Goal: Task Accomplishment & Management: Complete application form

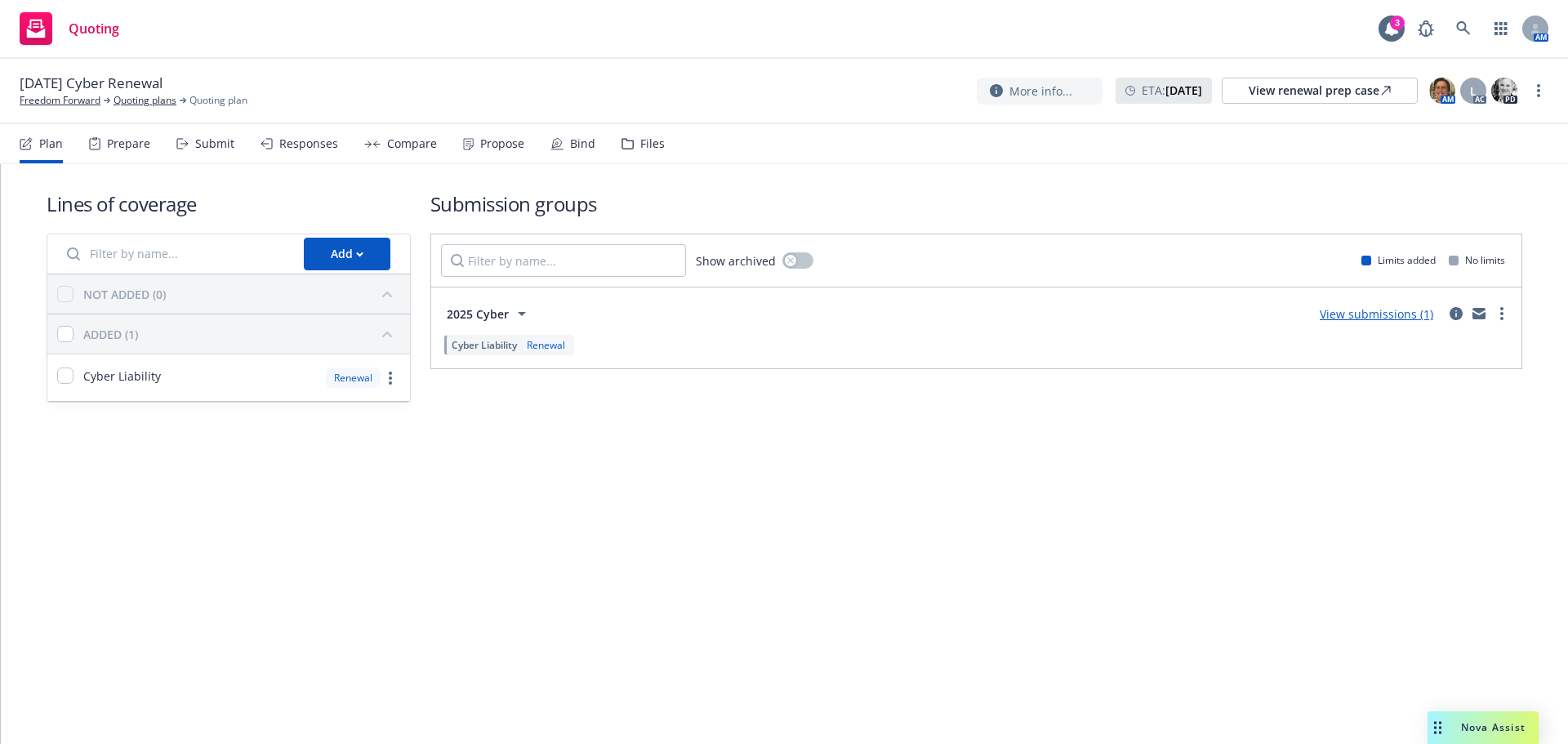
click at [1347, 319] on link "View submissions (1)" at bounding box center [1376, 314] width 113 height 16
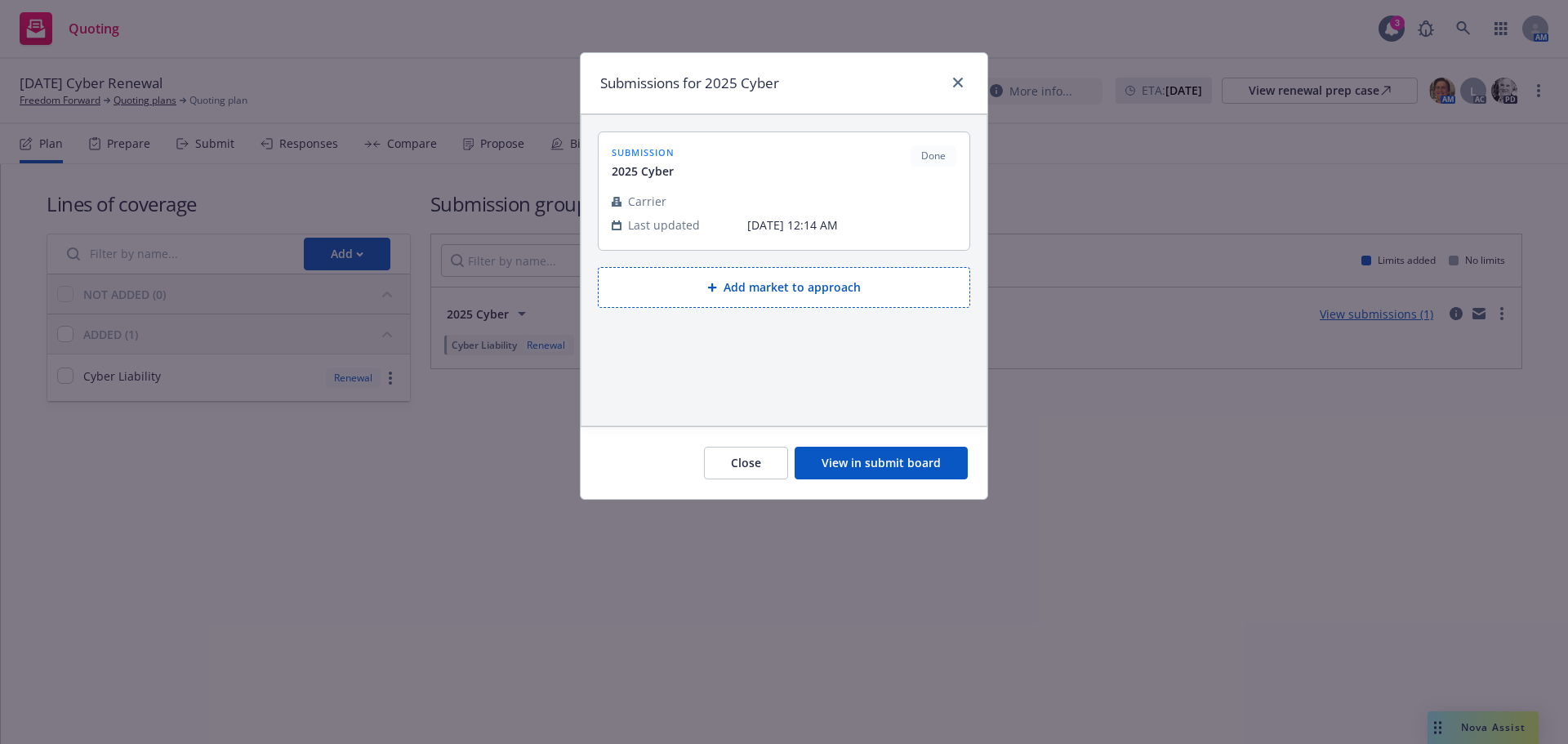
click at [868, 470] on button "View in submit board" at bounding box center [881, 463] width 173 height 33
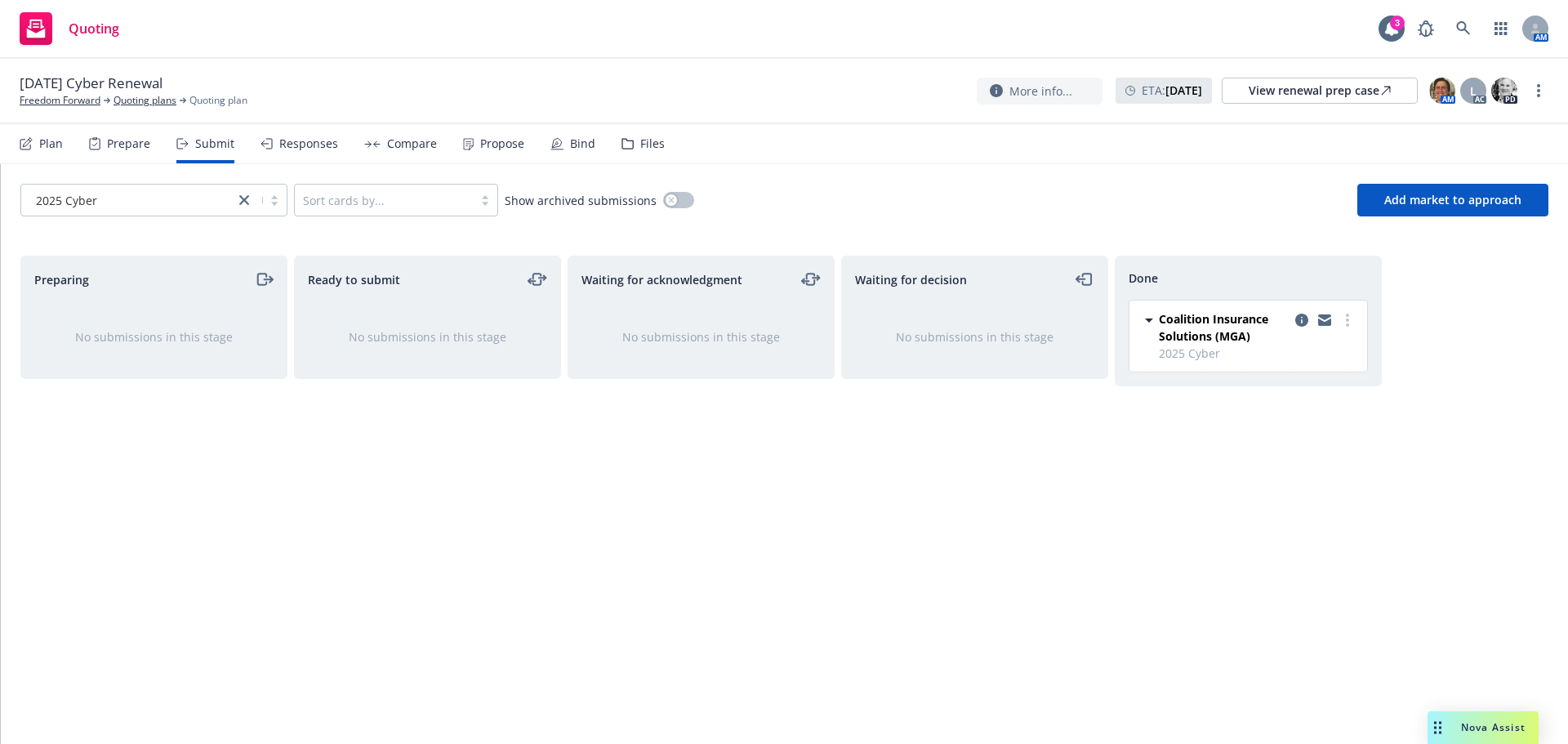
click at [558, 150] on div "Bind" at bounding box center [573, 143] width 45 height 39
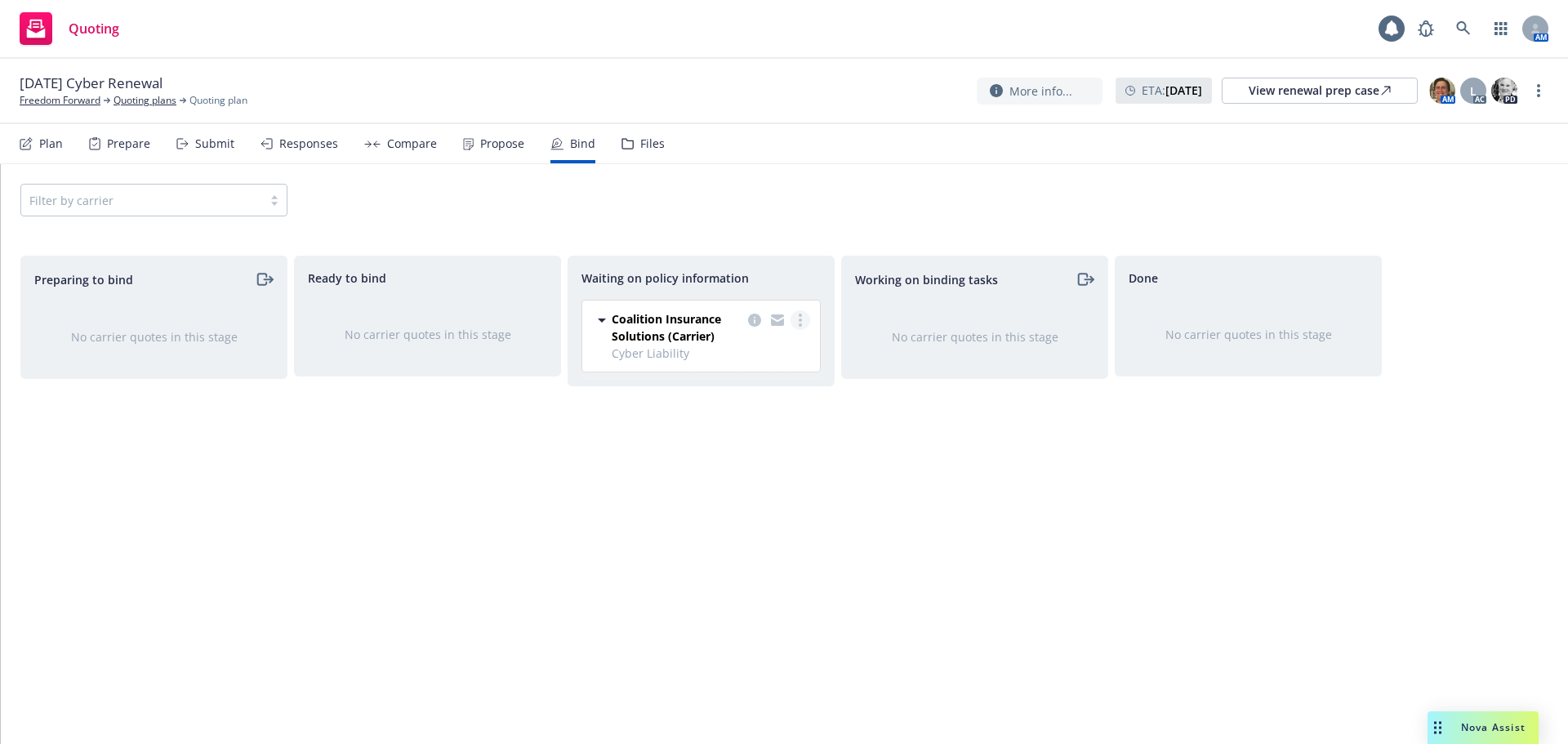
click at [803, 320] on link "more" at bounding box center [800, 320] width 20 height 20
click at [774, 349] on span "Create policies" at bounding box center [722, 353] width 120 height 16
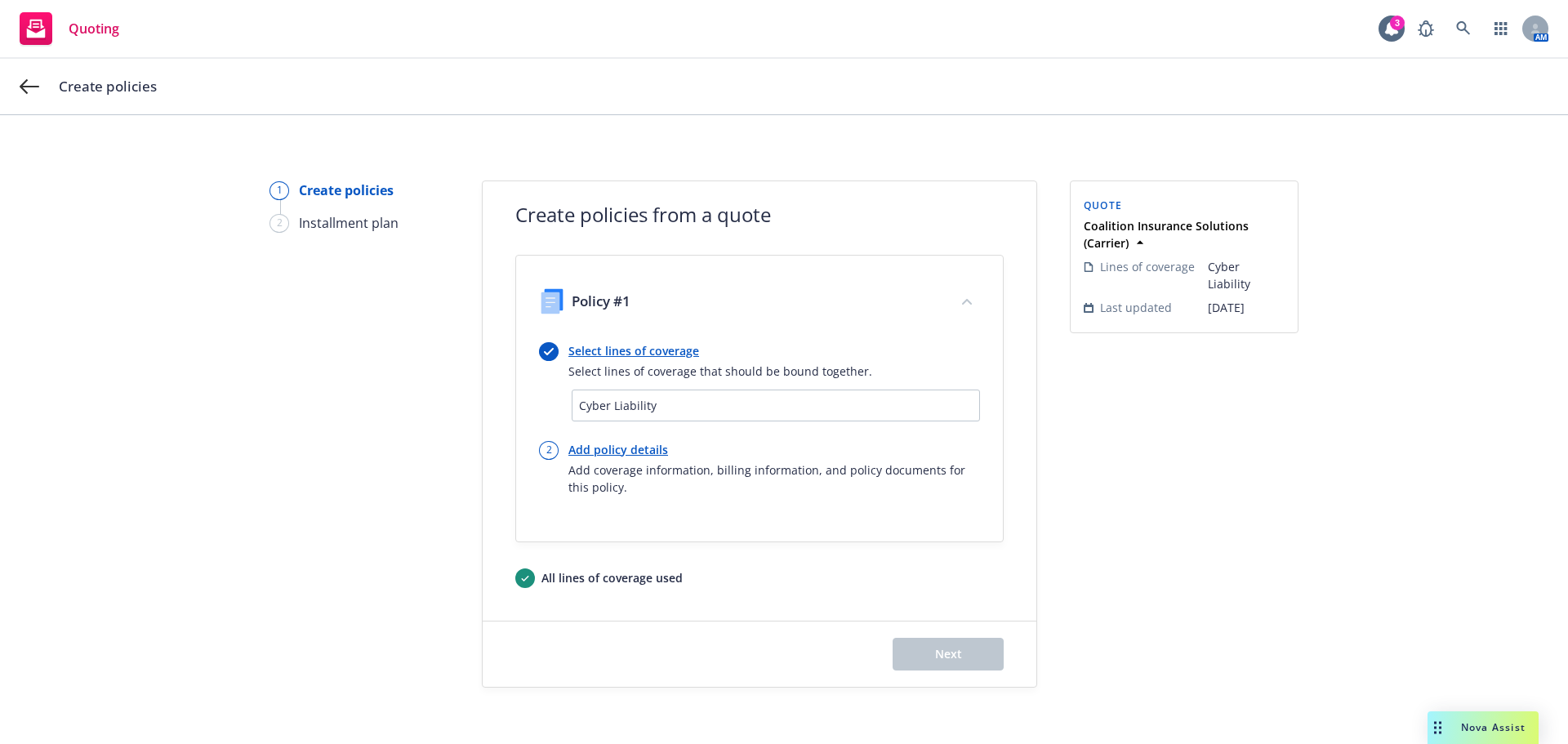
click at [614, 450] on link "Add policy details" at bounding box center [774, 450] width 411 height 17
select select "12"
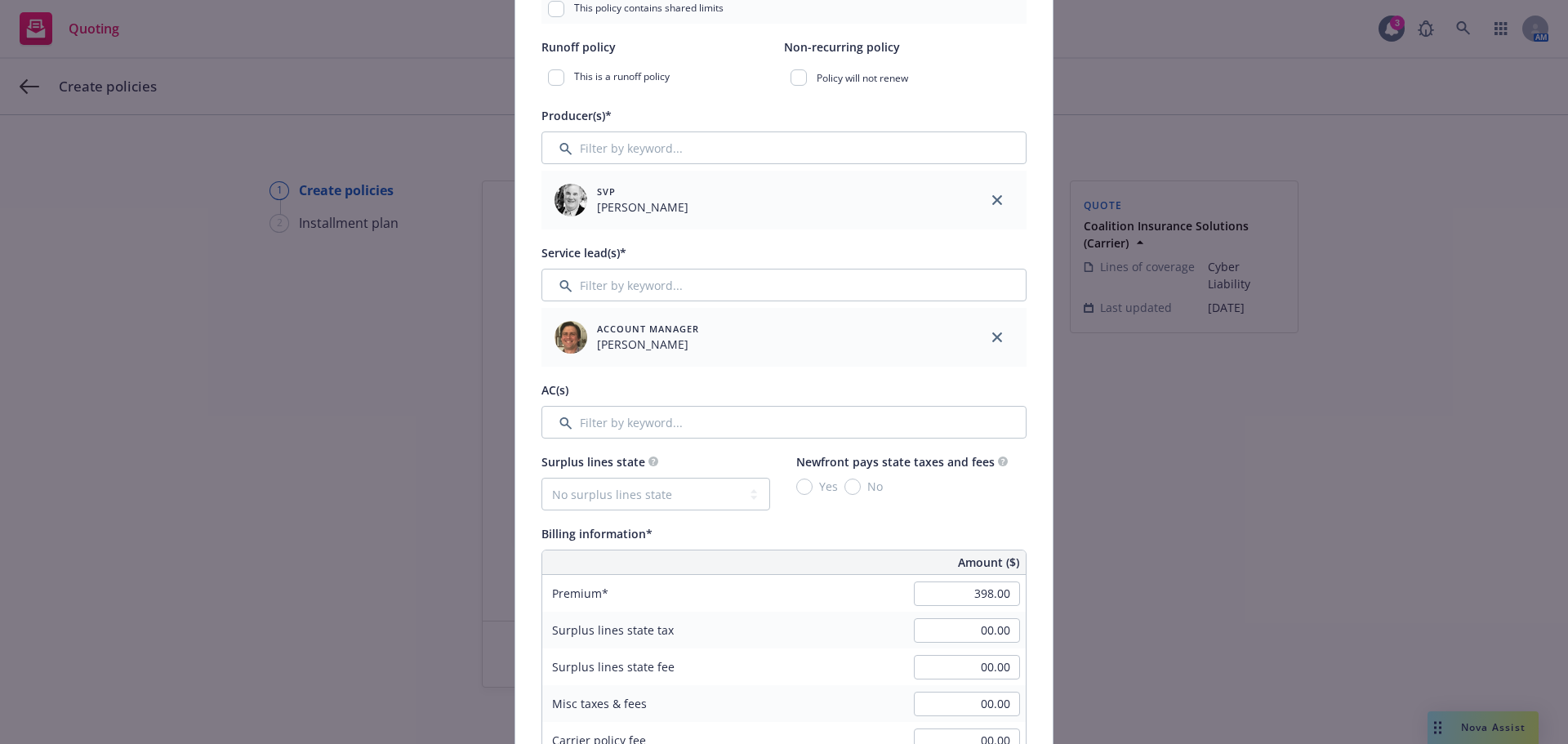
scroll to position [490, 0]
click at [669, 423] on input "Filter by keyword..." at bounding box center [784, 418] width 485 height 33
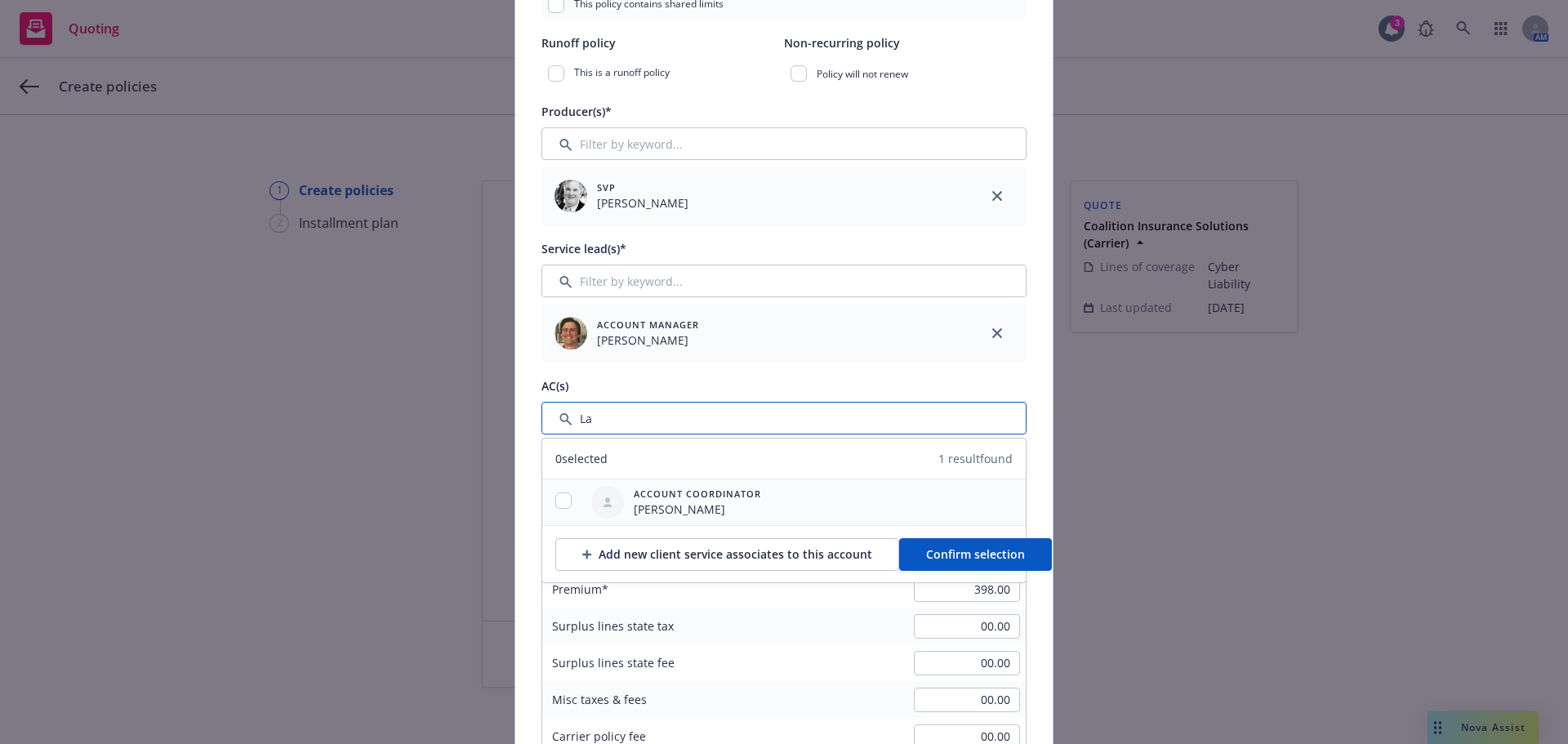
type input "La"
click at [555, 498] on input "checkbox" at bounding box center [563, 500] width 16 height 16
checkbox input "true"
click at [926, 547] on span "Confirm selection" at bounding box center [975, 554] width 99 height 16
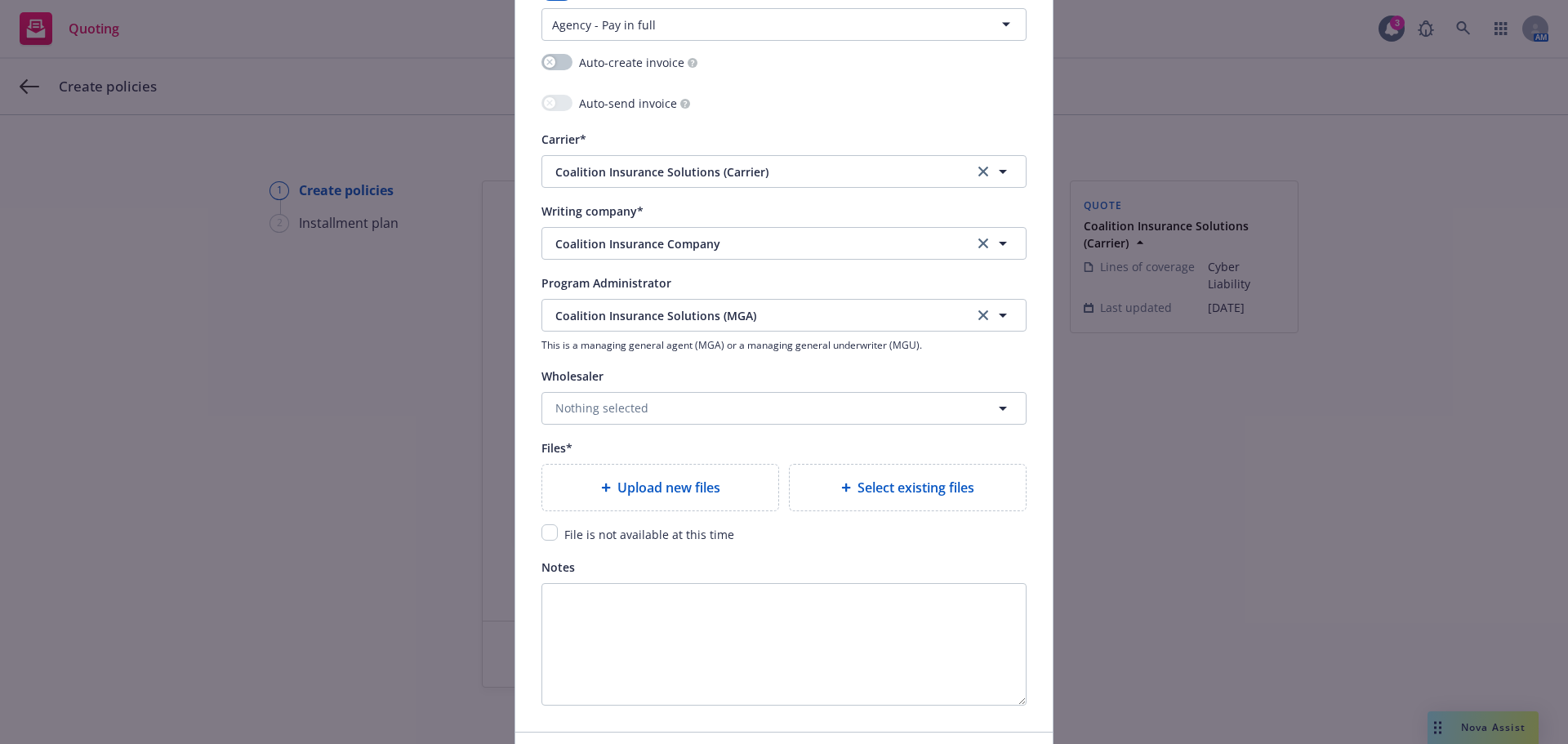
scroll to position [1633, 0]
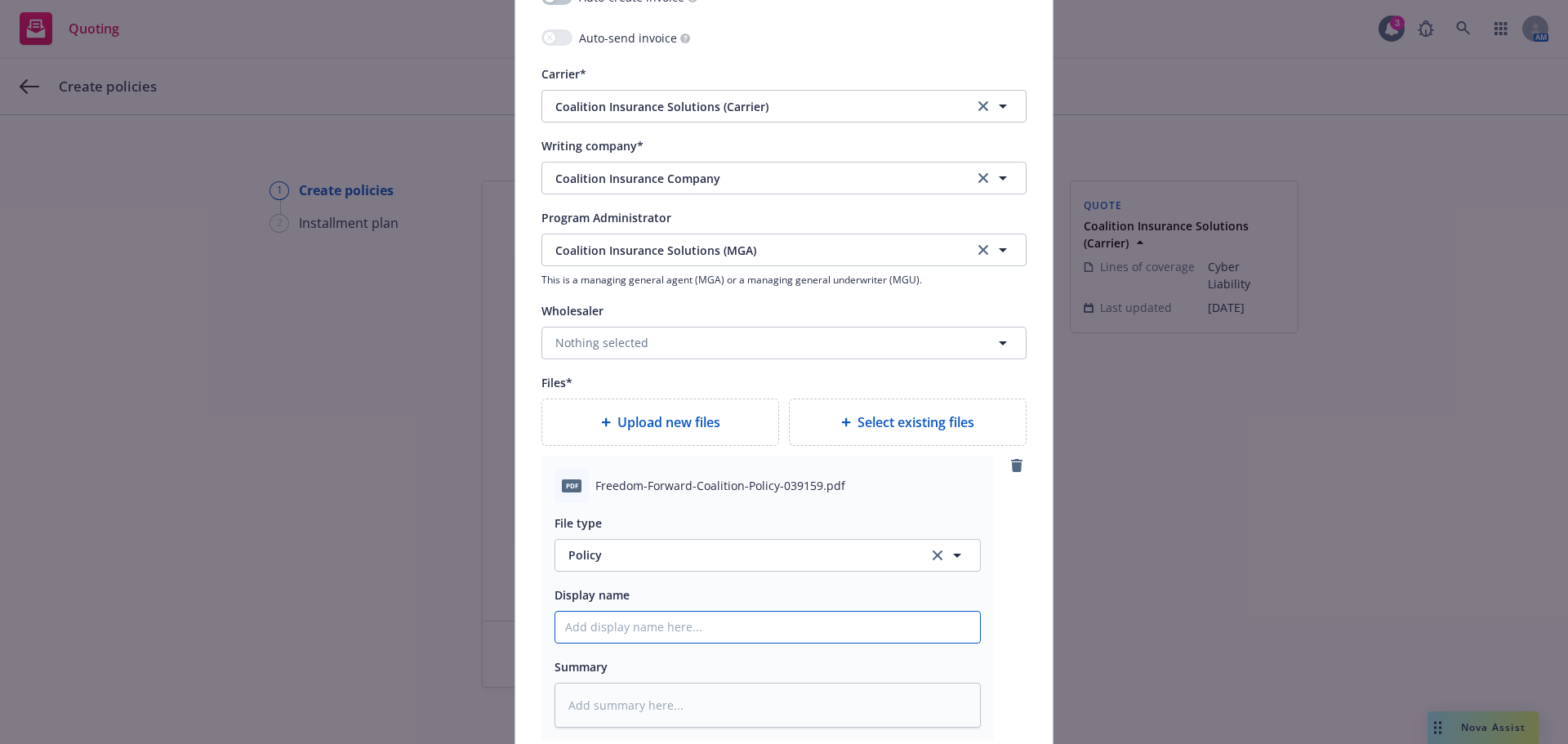
click at [641, 628] on input "Policy display name" at bounding box center [768, 627] width 424 height 31
type textarea "x"
type input "2"
type textarea "x"
type input "25"
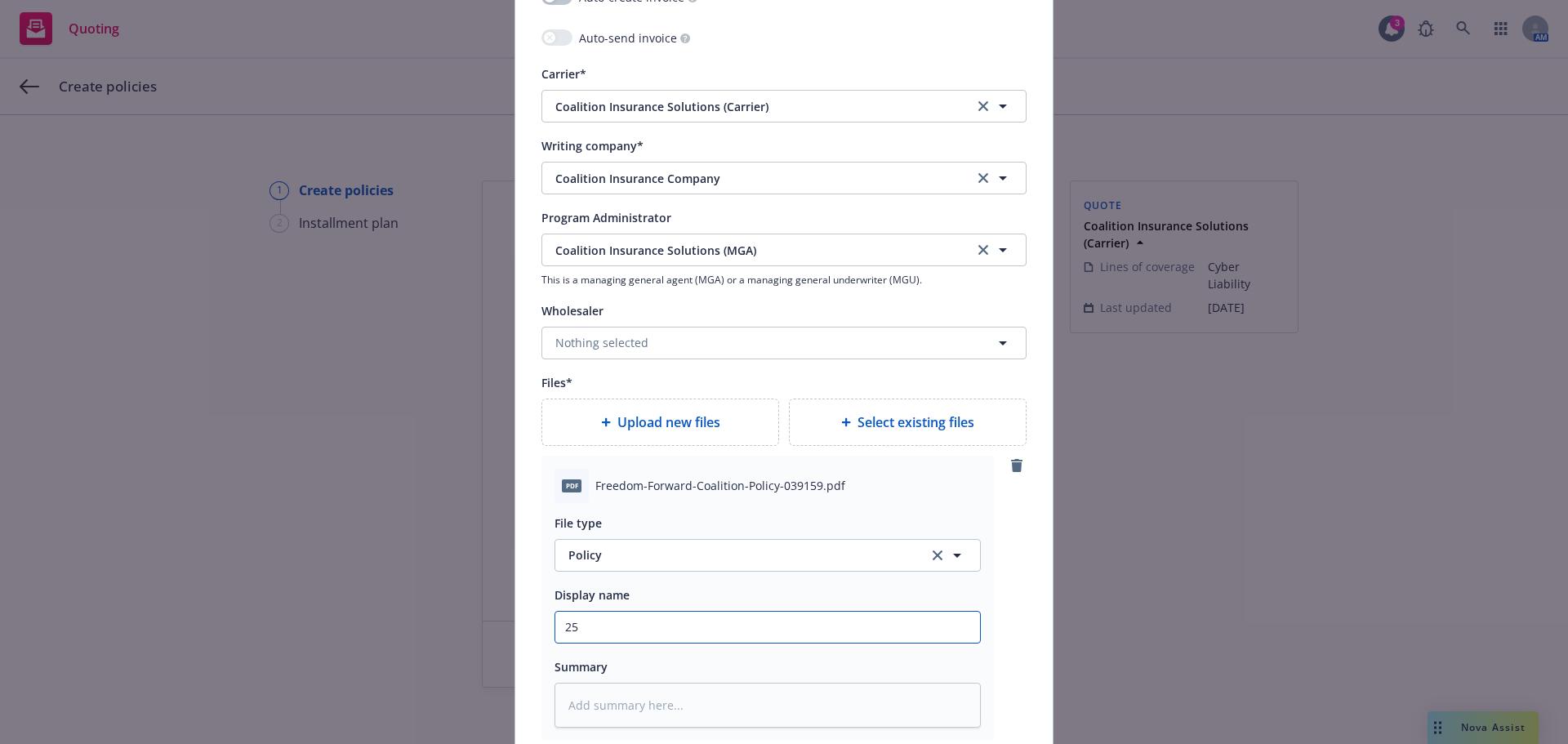
type textarea "x"
type input "25-"
type textarea "x"
type input "25-2"
type textarea "x"
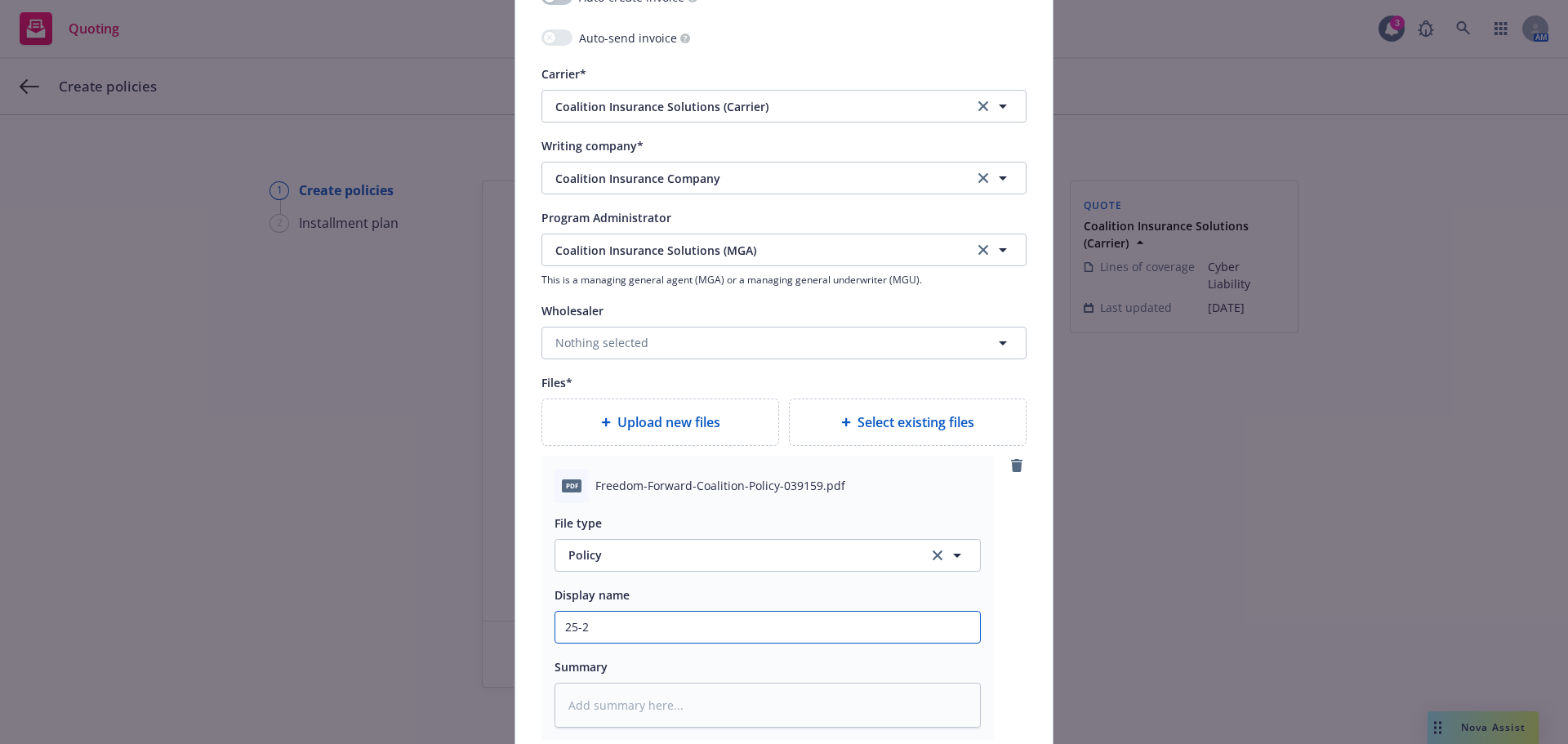
type input "25-26"
type textarea "x"
type input "25-26"
type textarea "x"
type input "25-26 C"
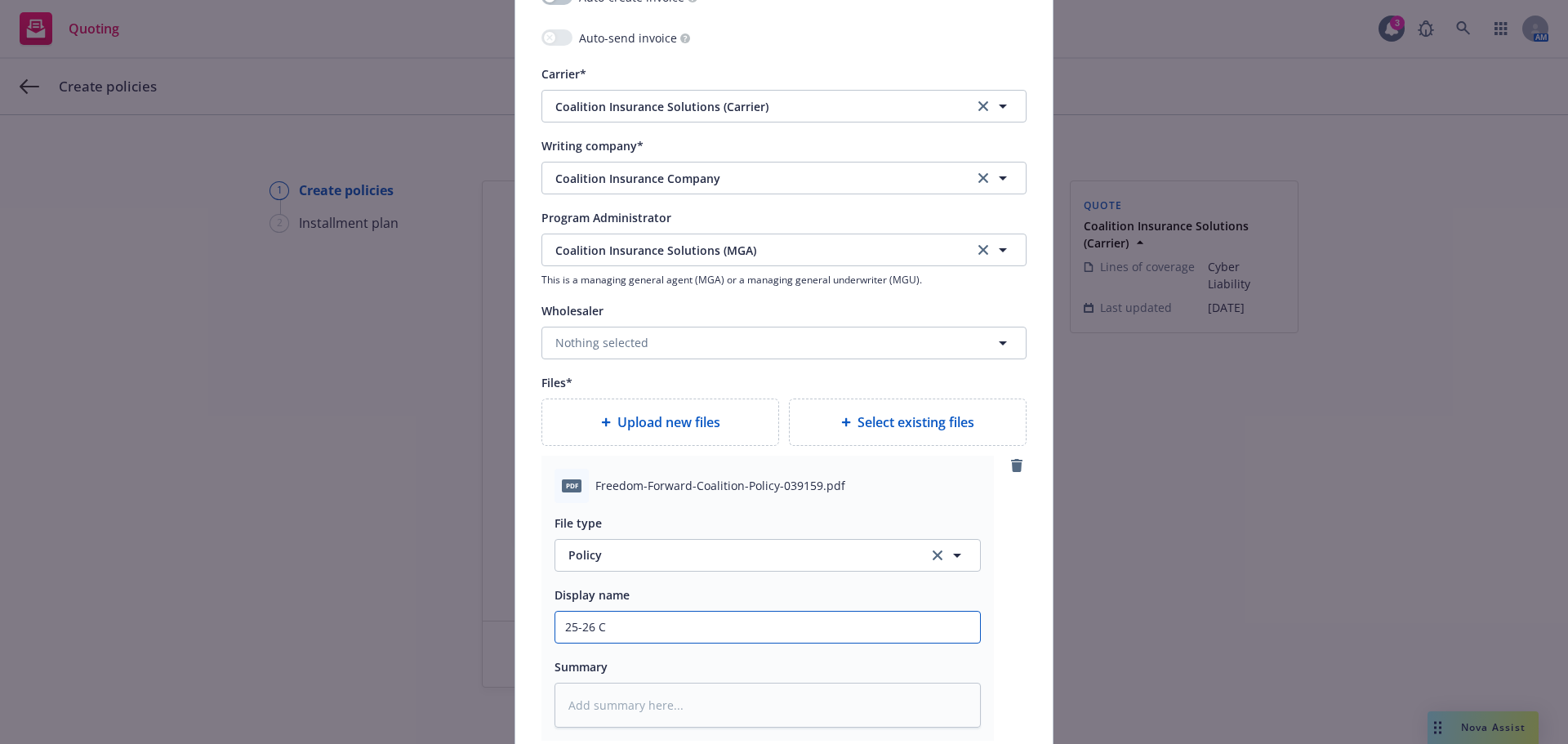
type textarea "x"
type input "25-26 Cy"
type textarea "x"
type input "25-26 Cyb"
type textarea "x"
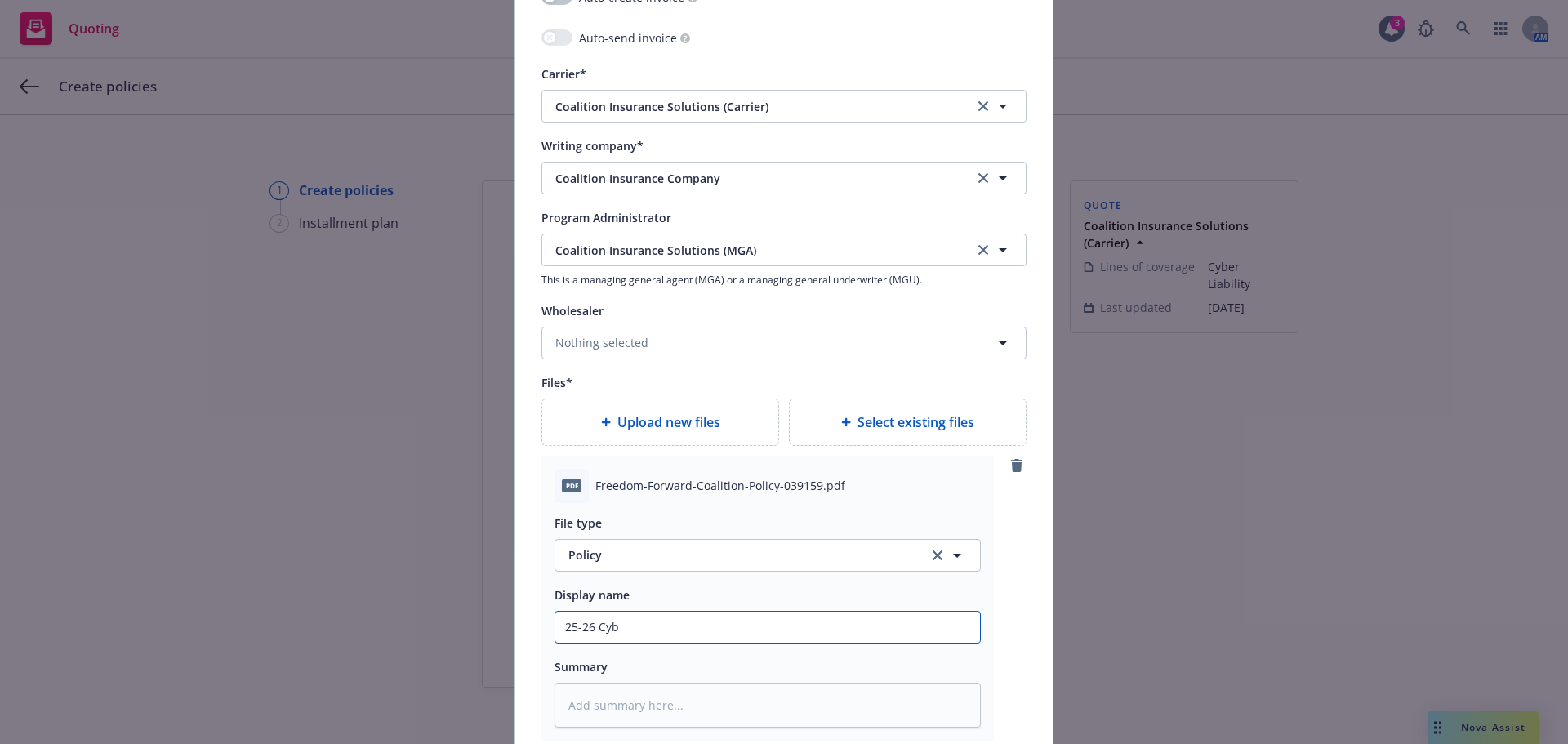
type input "25-26 Cybe"
type textarea "x"
type input "25-26 Cyber"
type textarea "x"
type input "25-26 Cyber L"
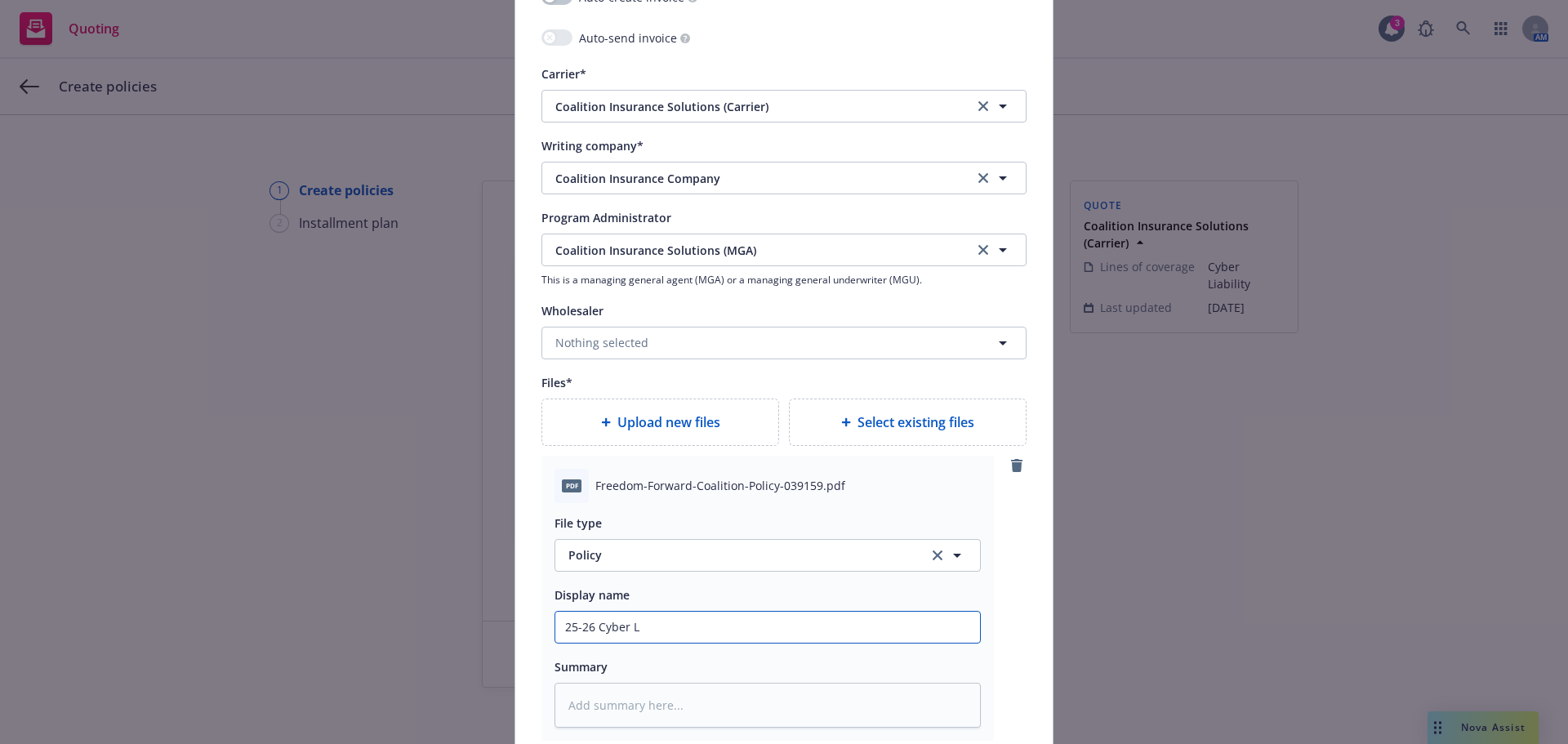
type textarea "x"
type input "25-26 Cyber Li"
type textarea "x"
type input "25-26 Cyber Lia"
type textarea "x"
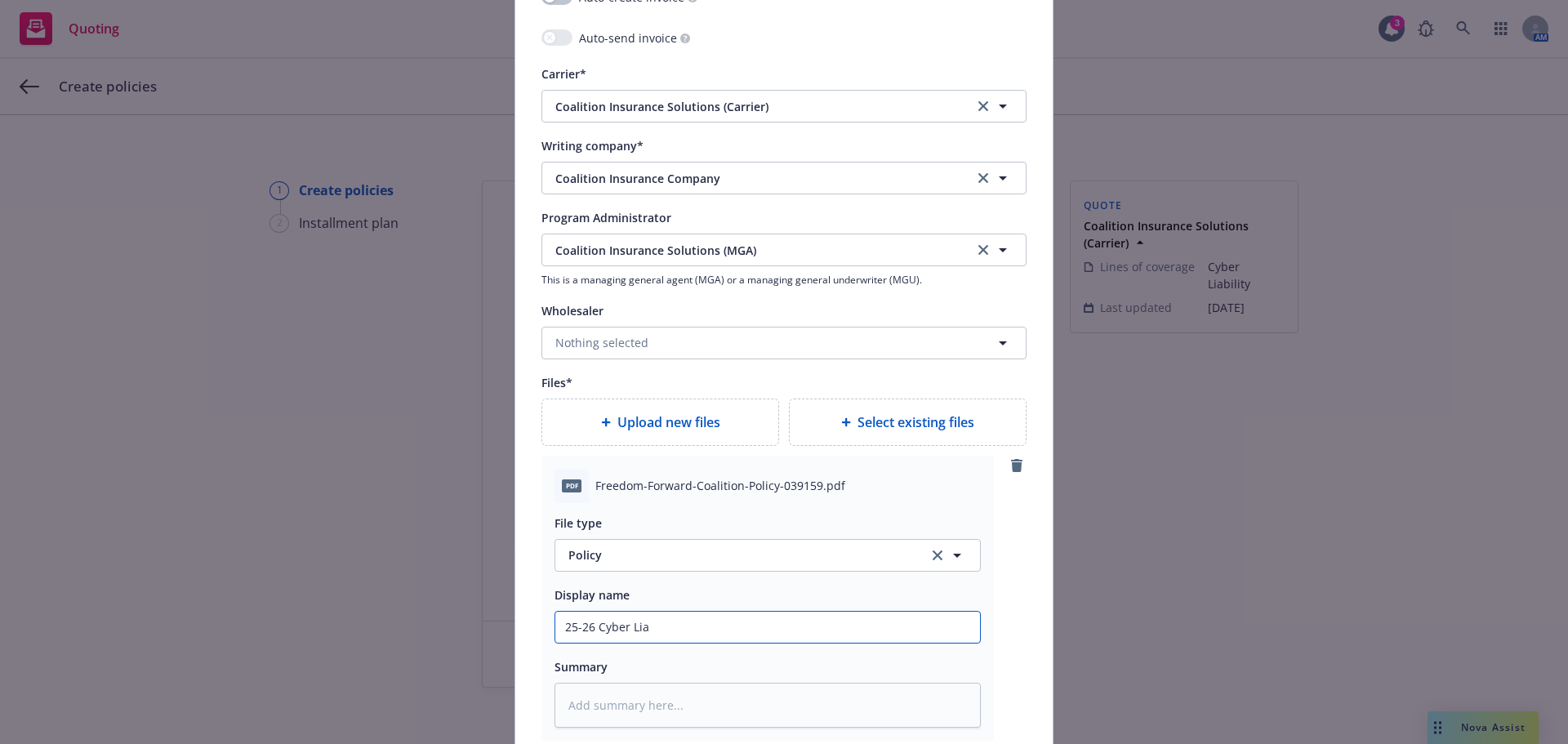
type input "25-26 Cyber Liab"
type textarea "x"
type input "25-26 Cyber Liabi"
type textarea "x"
type input "25-26 Cyber Liabil"
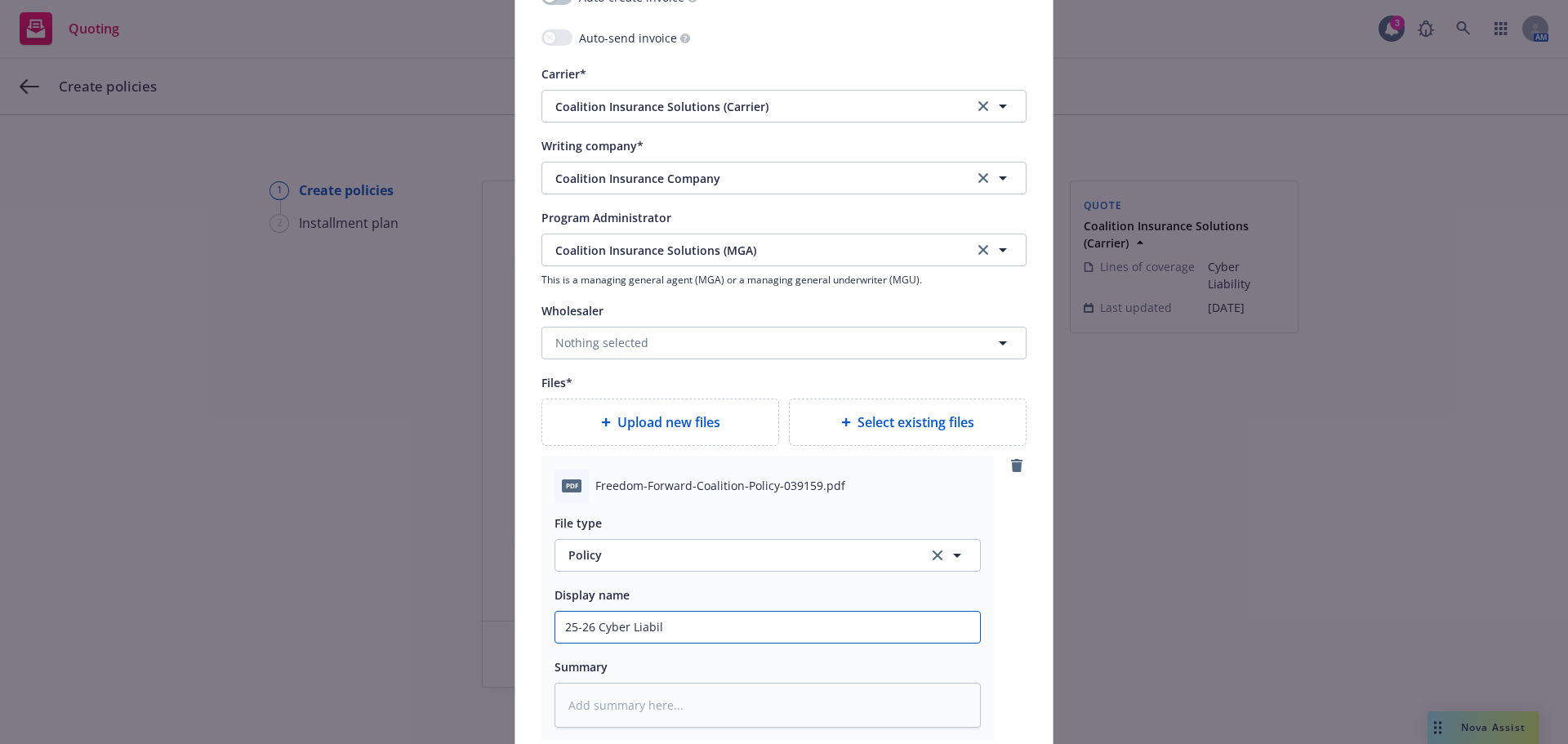
type textarea "x"
type input "25-26 Cyber Liabili"
type textarea "x"
type input "25-26 Cyber Liabilit"
type textarea "x"
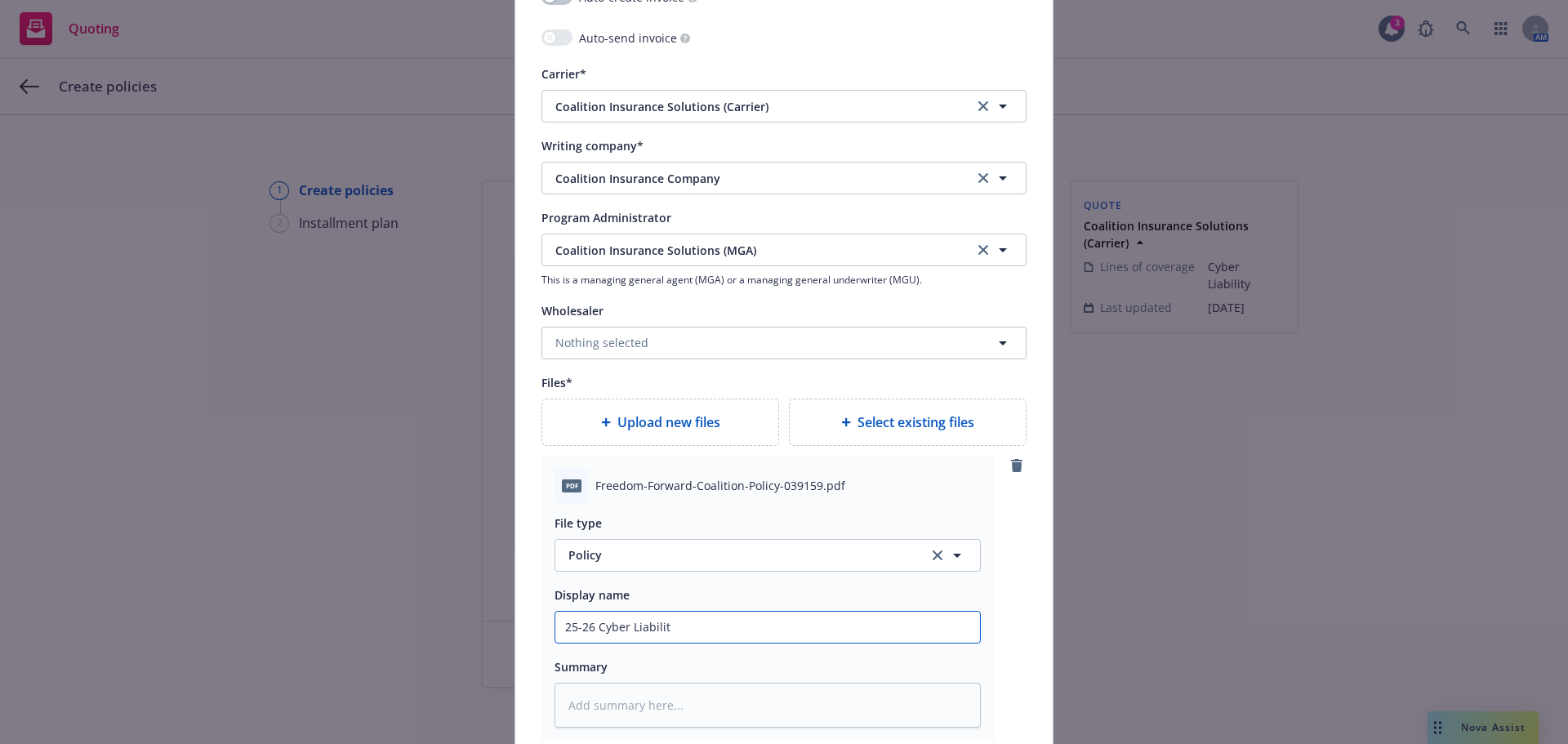
type input "25-26 Cyber Liability"
type textarea "x"
type input "25-26 Cyber Liability"
type textarea "x"
type input "25-26 Cyber Liability P"
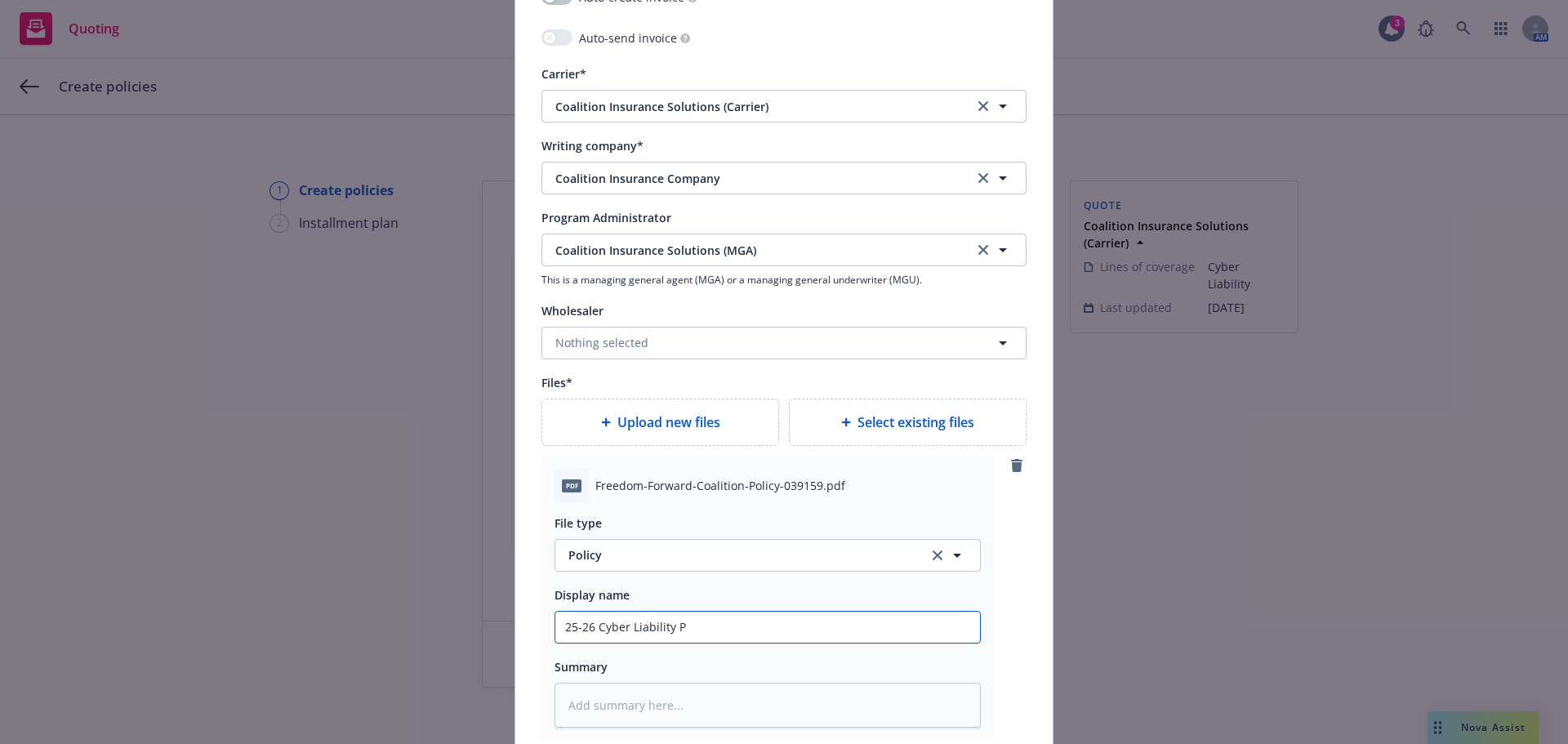
type textarea "x"
type input "25-26 Cyber Liability Po"
type textarea "x"
type input "25-26 Cyber Liability Pol"
type textarea "x"
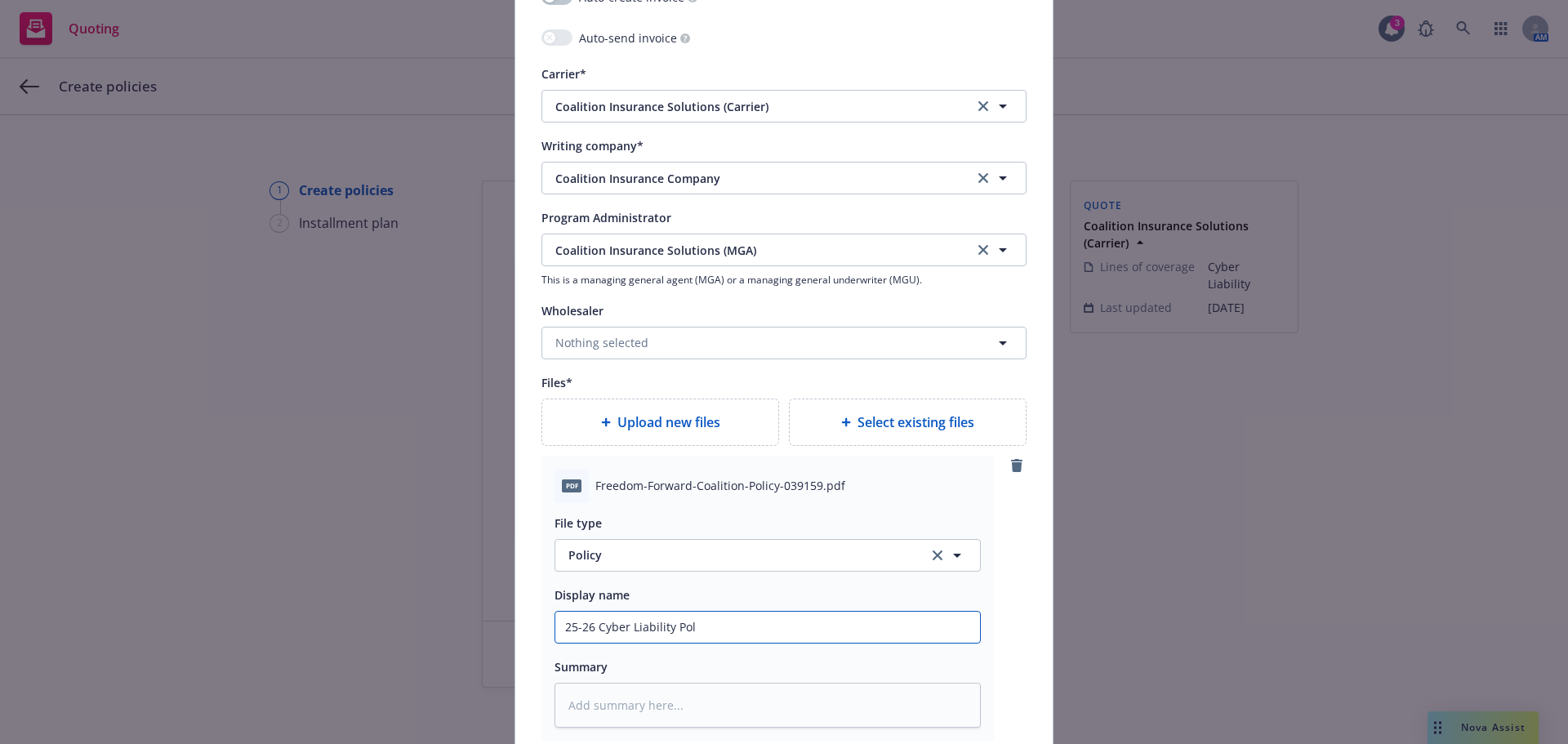
type input "25-26 Cyber Liability Poli"
type textarea "x"
type input "25-26 Cyber Liability Polic"
type textarea "x"
type input "25-26 Cyber Liability Policy"
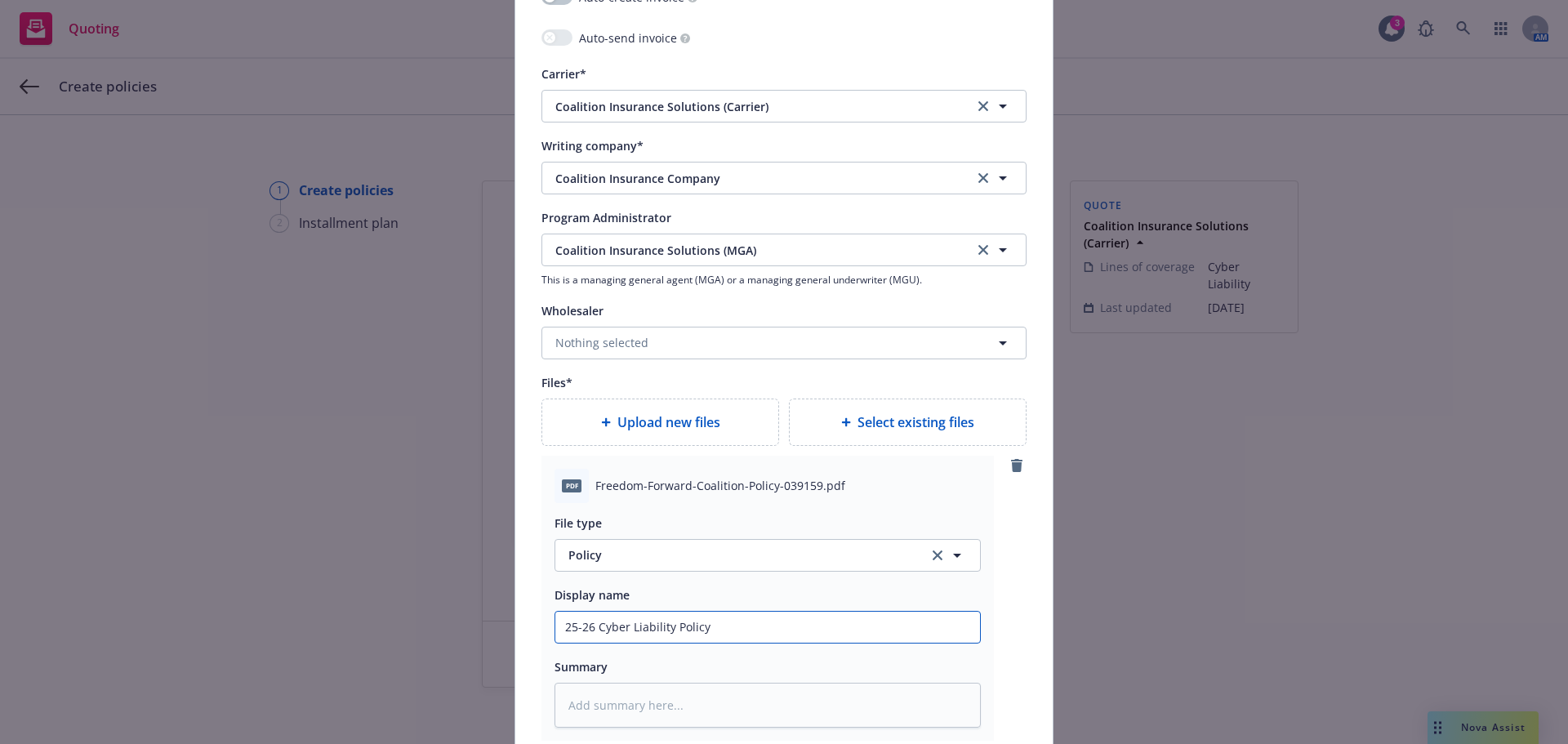
type textarea "x"
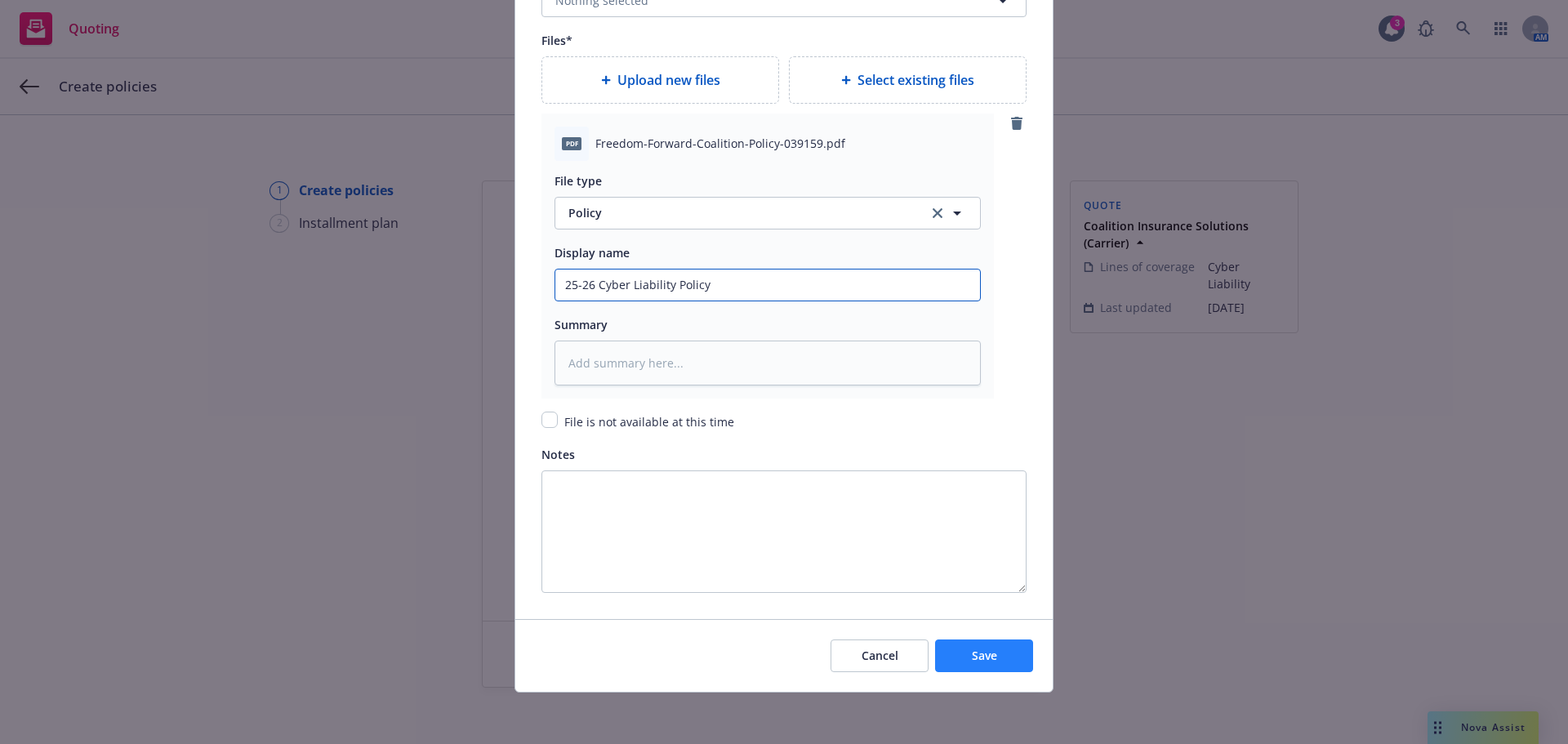
scroll to position [1976, 0]
type input "25-26 Cyber Liability Policy"
type textarea "x"
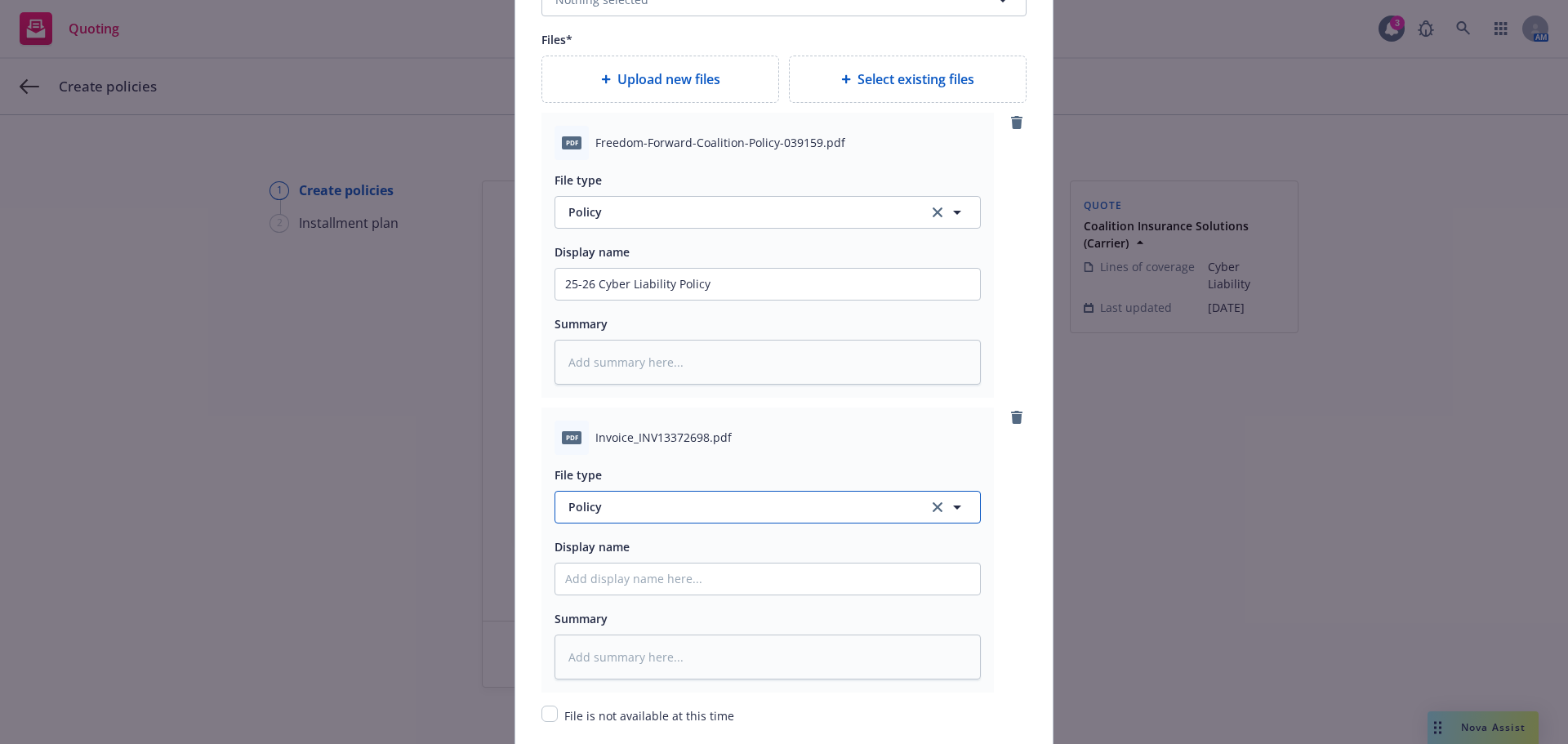
click at [661, 506] on span "Policy" at bounding box center [739, 507] width 341 height 17
type input "thir"
click at [661, 470] on div "Invoice - Third Party" at bounding box center [625, 461] width 122 height 23
click at [645, 583] on input "Policy display name" at bounding box center [768, 579] width 424 height 31
type textarea "x"
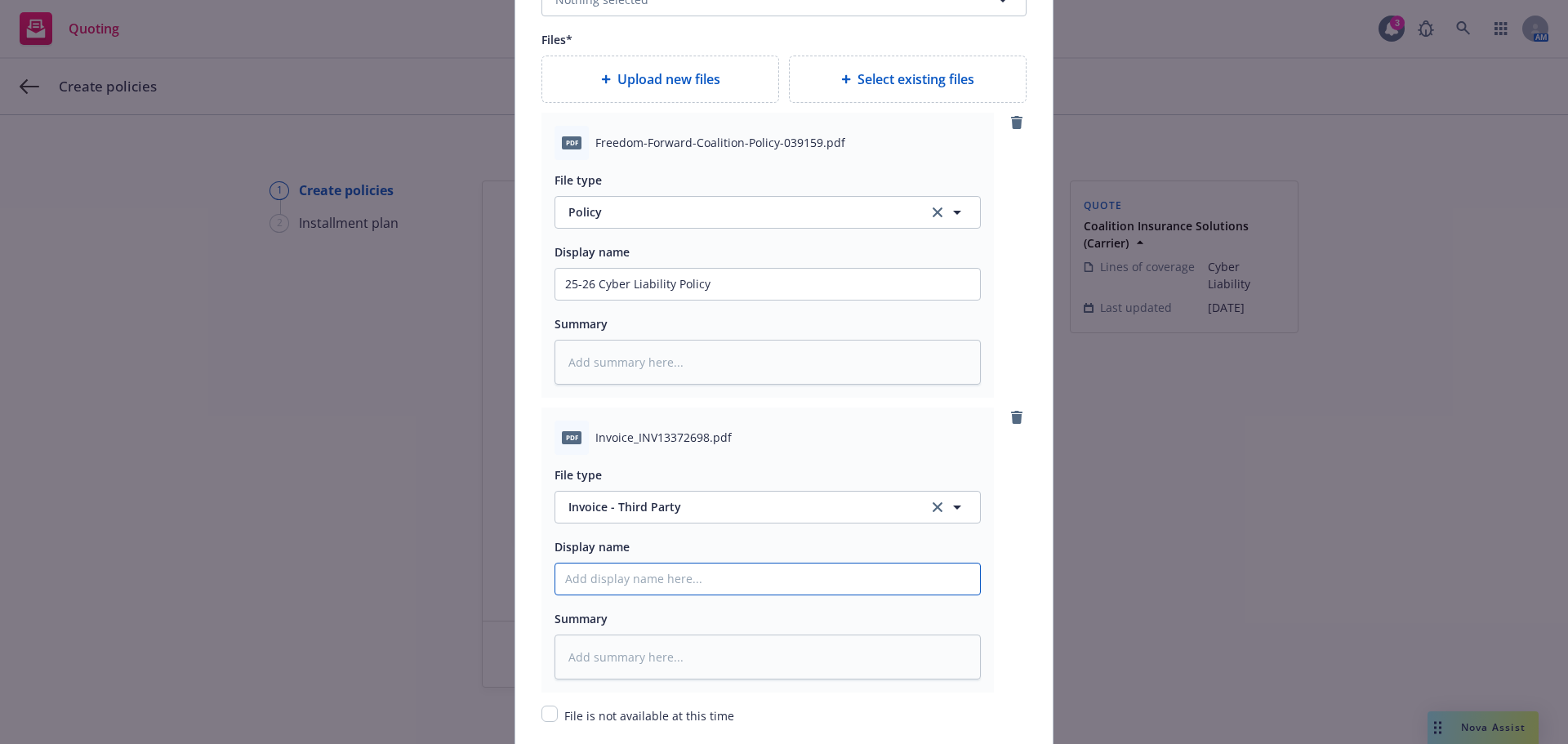
type input "2"
type textarea "x"
type input "25"
type textarea "x"
type input "25-"
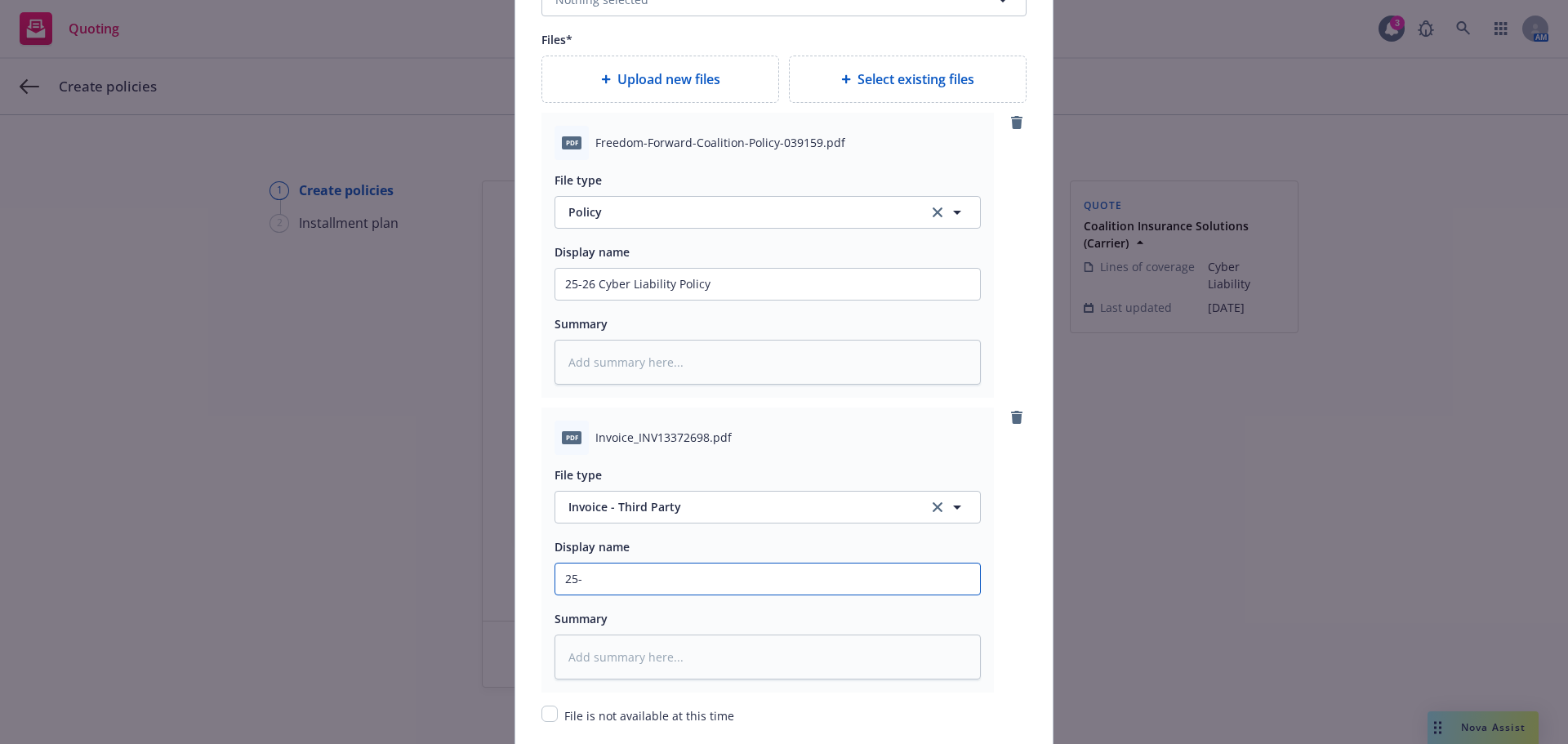
type textarea "x"
type input "25-2"
type textarea "x"
type input "25-26"
type textarea "x"
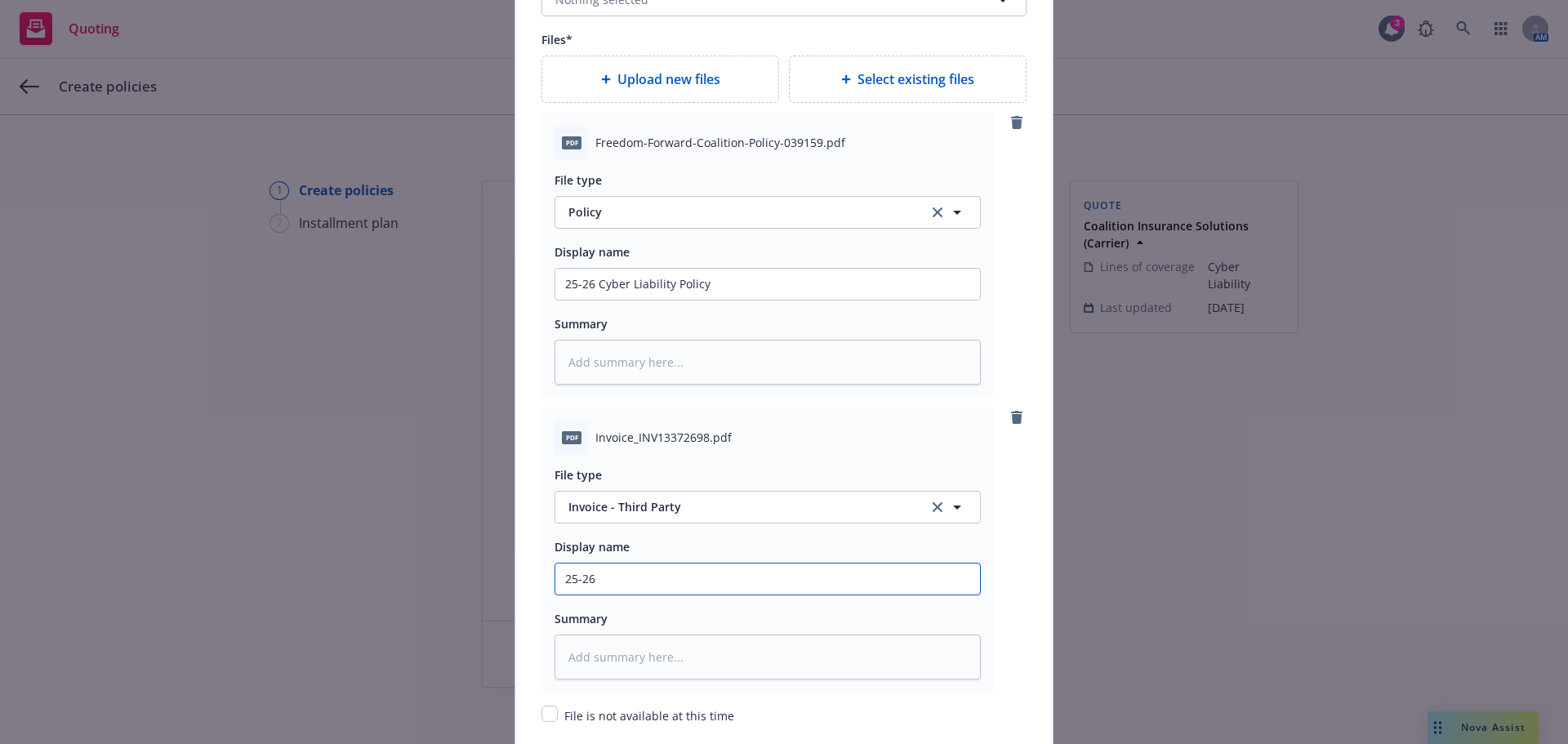
type input "25-26"
type textarea "x"
type input "25-26 C"
type textarea "x"
type input "25-26 Cy"
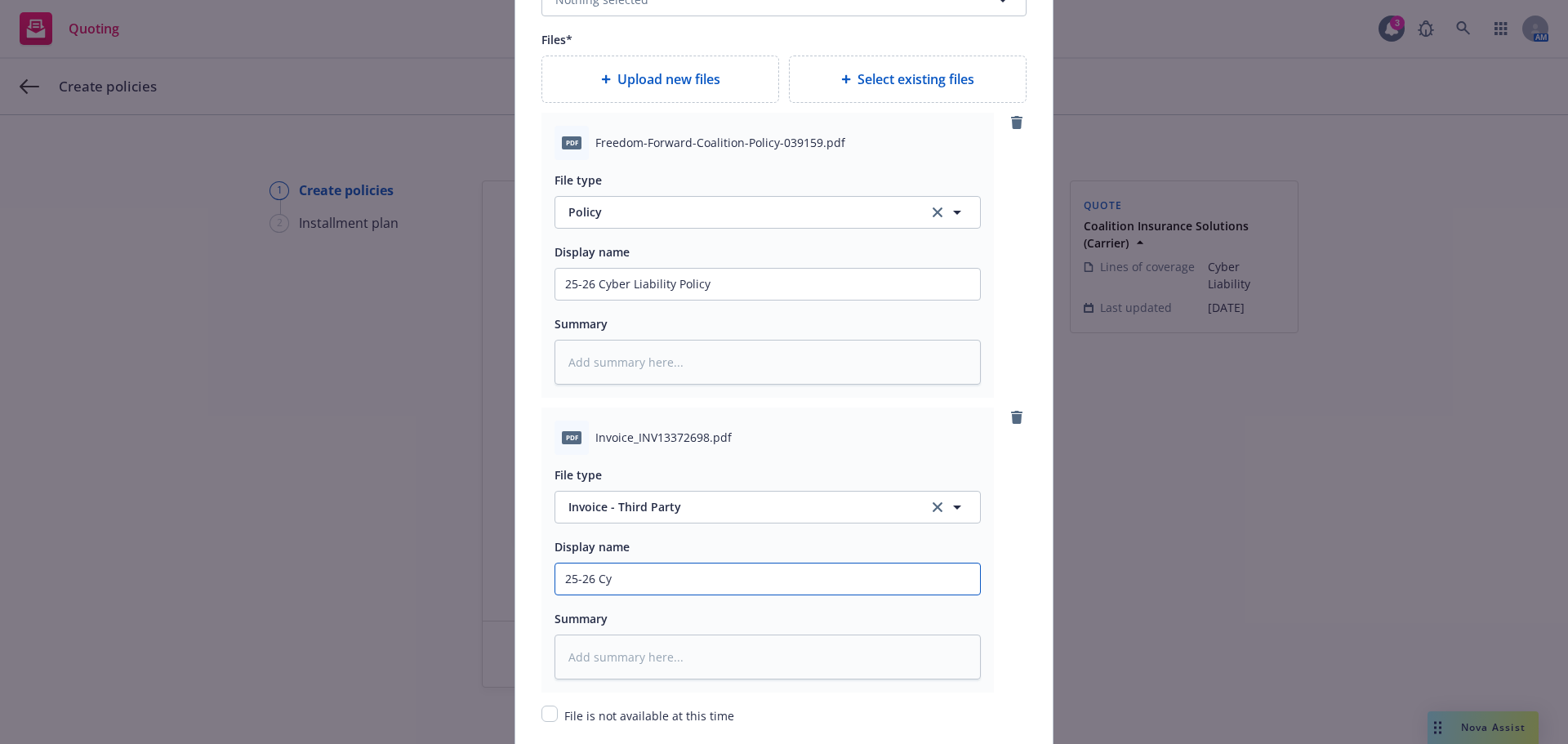
type textarea "x"
type input "25-26 Cyb"
type textarea "x"
type input "25-26 Cybe"
type textarea "x"
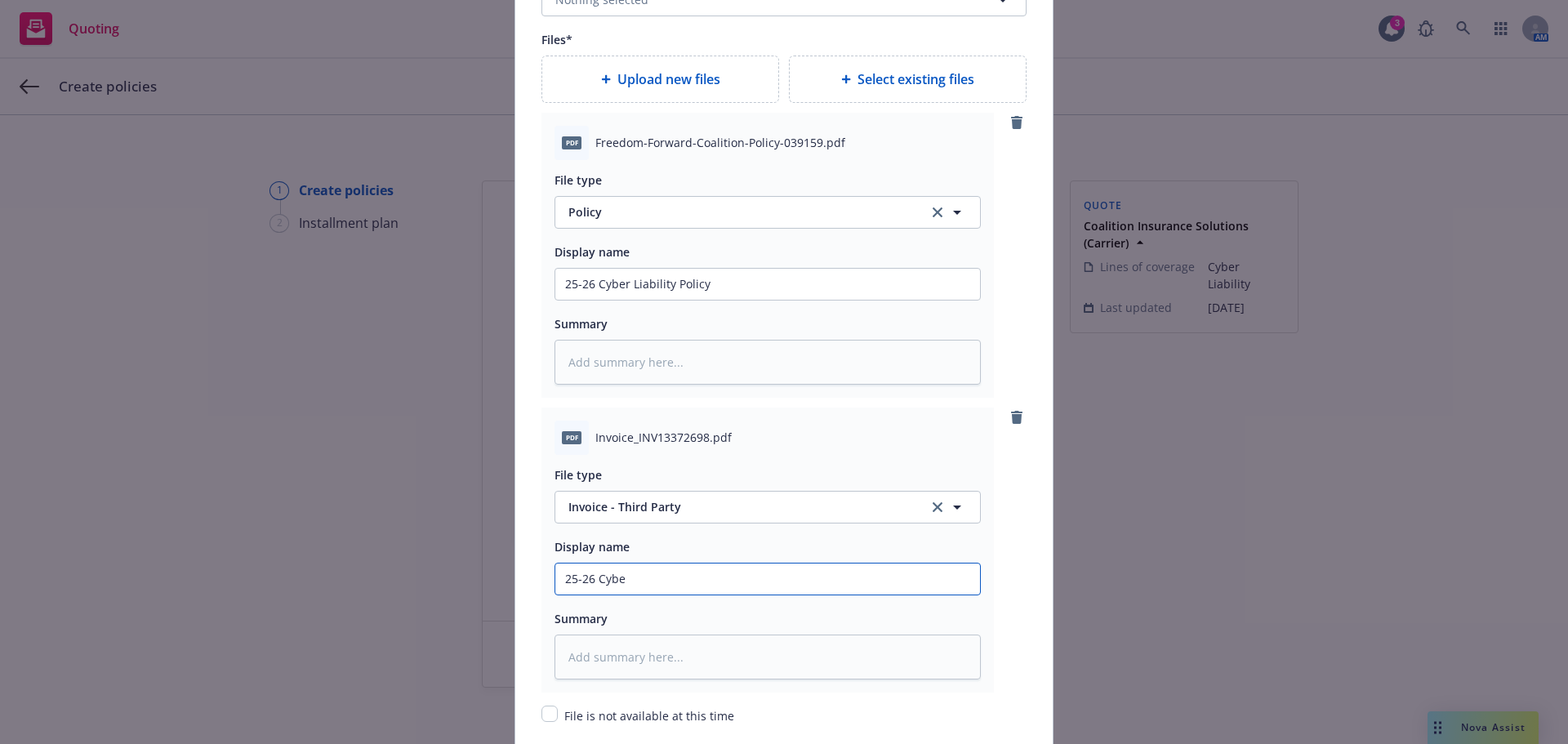
type input "25-26 Cyber"
type textarea "x"
type input "25-26 Cyber"
type textarea "x"
type input "25-26 Cyber L"
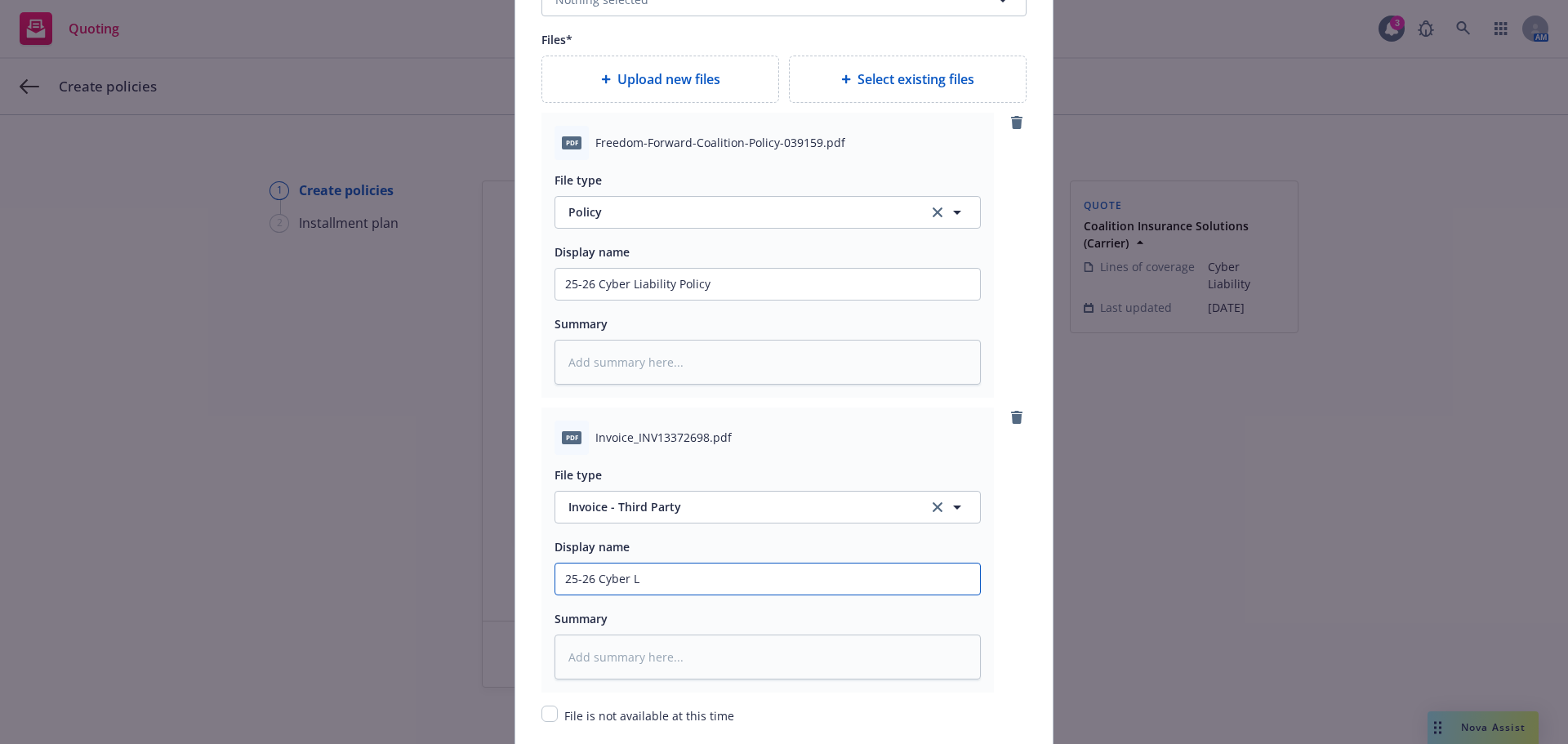
type textarea "x"
type input "25-26 Cyber Li"
type textarea "x"
type input "25-26 Cyber Lia"
type textarea "x"
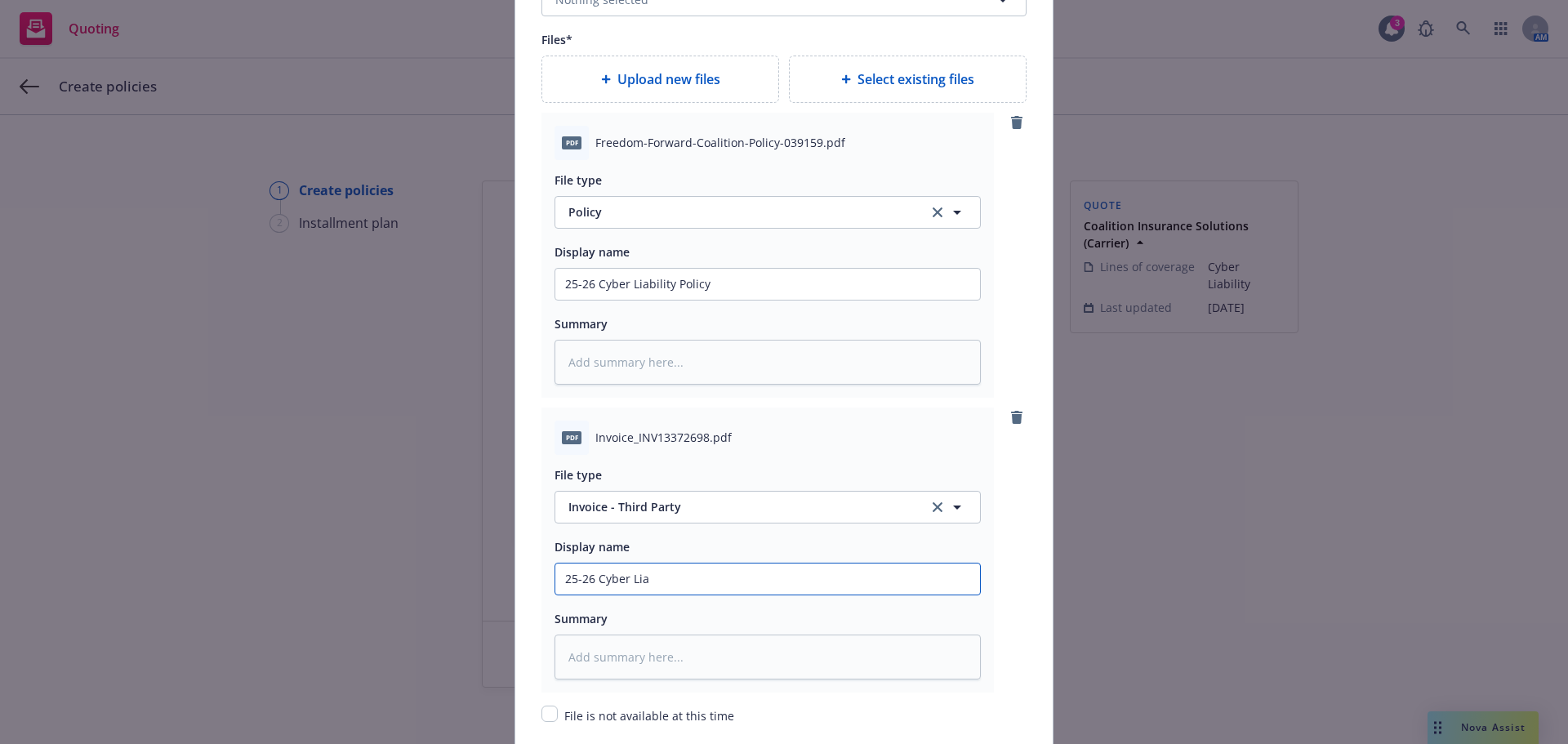
type input "25-26 Cyber Liab"
type textarea "x"
type input "25-26 Cyber Liabi"
type textarea "x"
type input "25-26 Cyber Liabilti"
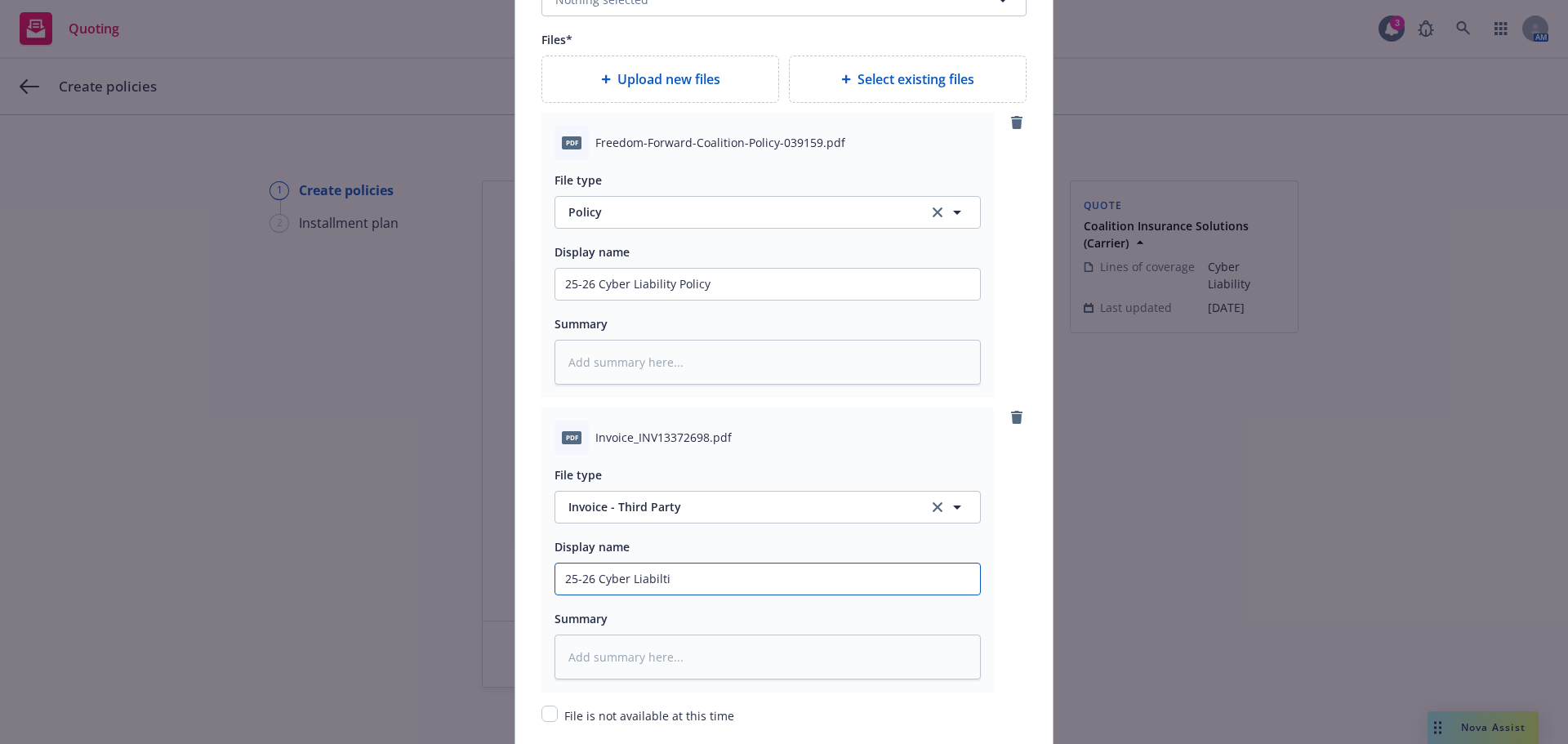
type textarea "x"
type input "25-26 Cyber Liabiltiy"
type textarea "x"
type input "25-26 Cyber Liabiltiy"
type textarea "x"
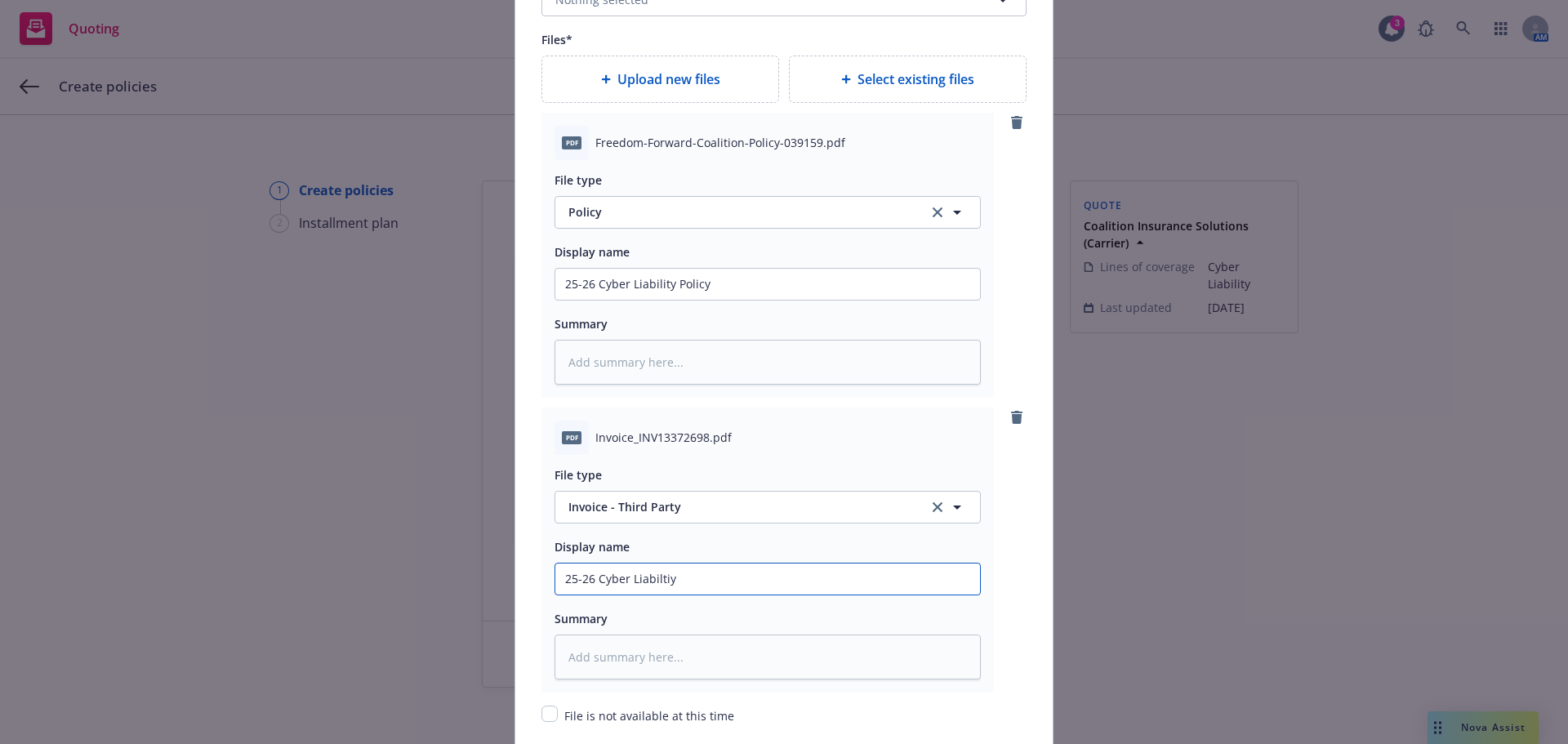
type input "25-26 Cyber Liabiltiy P"
type textarea "x"
type input "25-26 Cyber Liabiltiy Pl"
type textarea "x"
type input "25-26 Cyber Liabiltiy P"
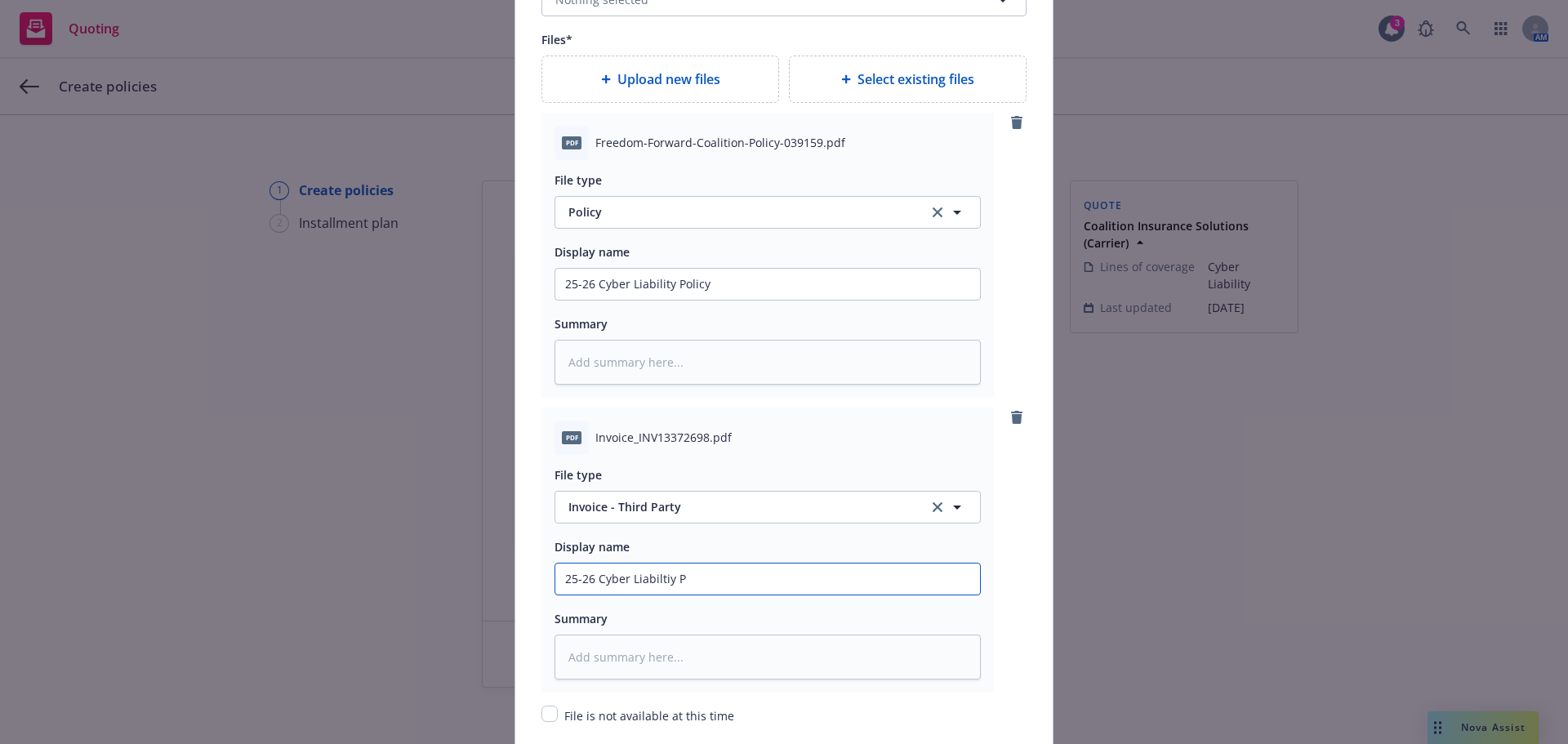
type textarea "x"
type input "25-26 Cyber Liabiltiy Po"
type textarea "x"
type input "25-26 Cyber Liabiltiy Pol"
type textarea "x"
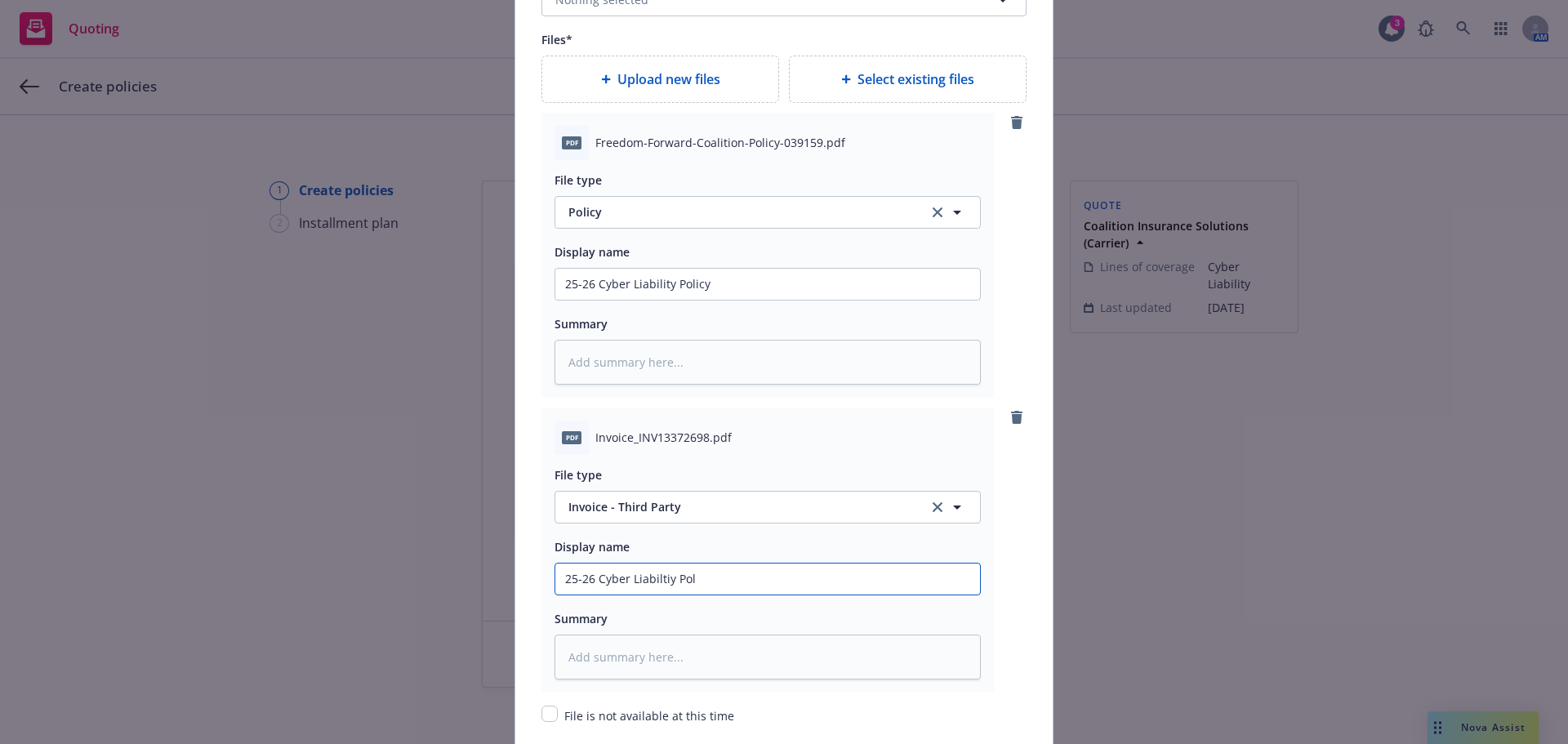
type input "25-26 Cyber Liabiltiy Poli"
type textarea "x"
type input "25-26 Cyber Liabiltiy Polic"
type textarea "x"
type input "25-26 Cyber Liabiltiy Poli"
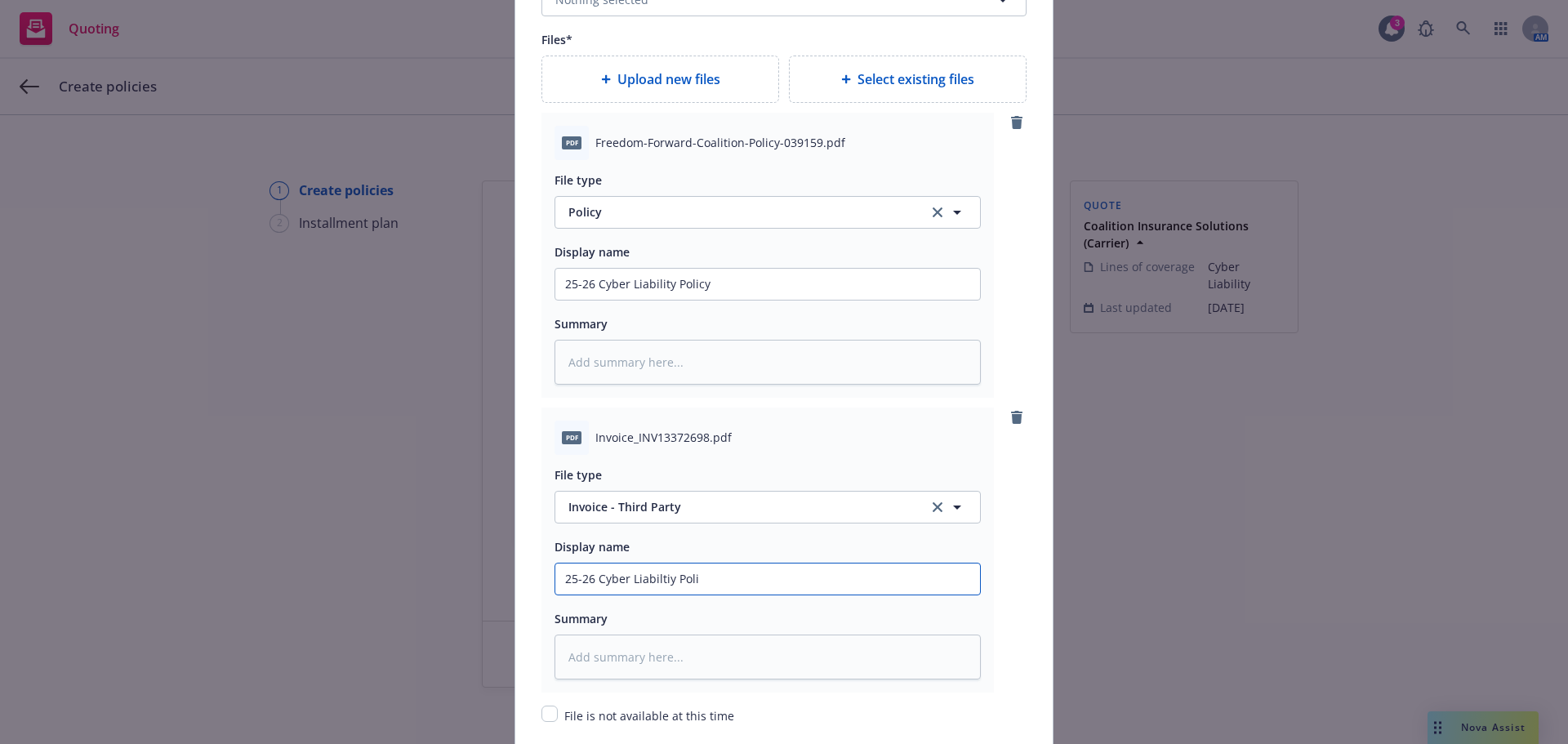
type textarea "x"
type input "25-26 Cyber Liabiltiy Pol"
type textarea "x"
type input "25-26 Cyber Liabiltiy Po"
type textarea "x"
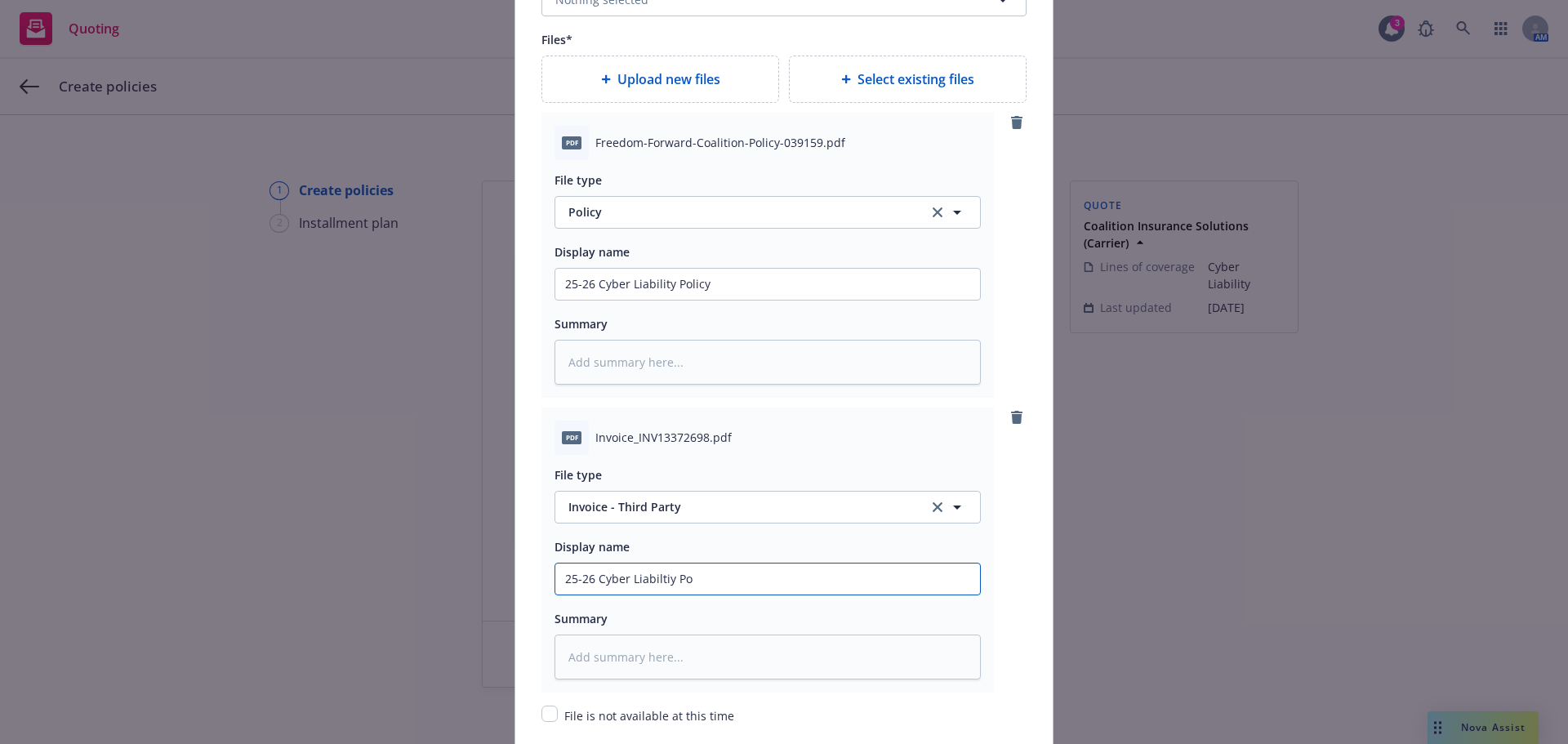
type input "25-26 Cyber Liabiltiy P"
type textarea "x"
type input "25-26 Cyber Liabiltiy"
type textarea "x"
type input "25-26 Cyber Liabiltiy"
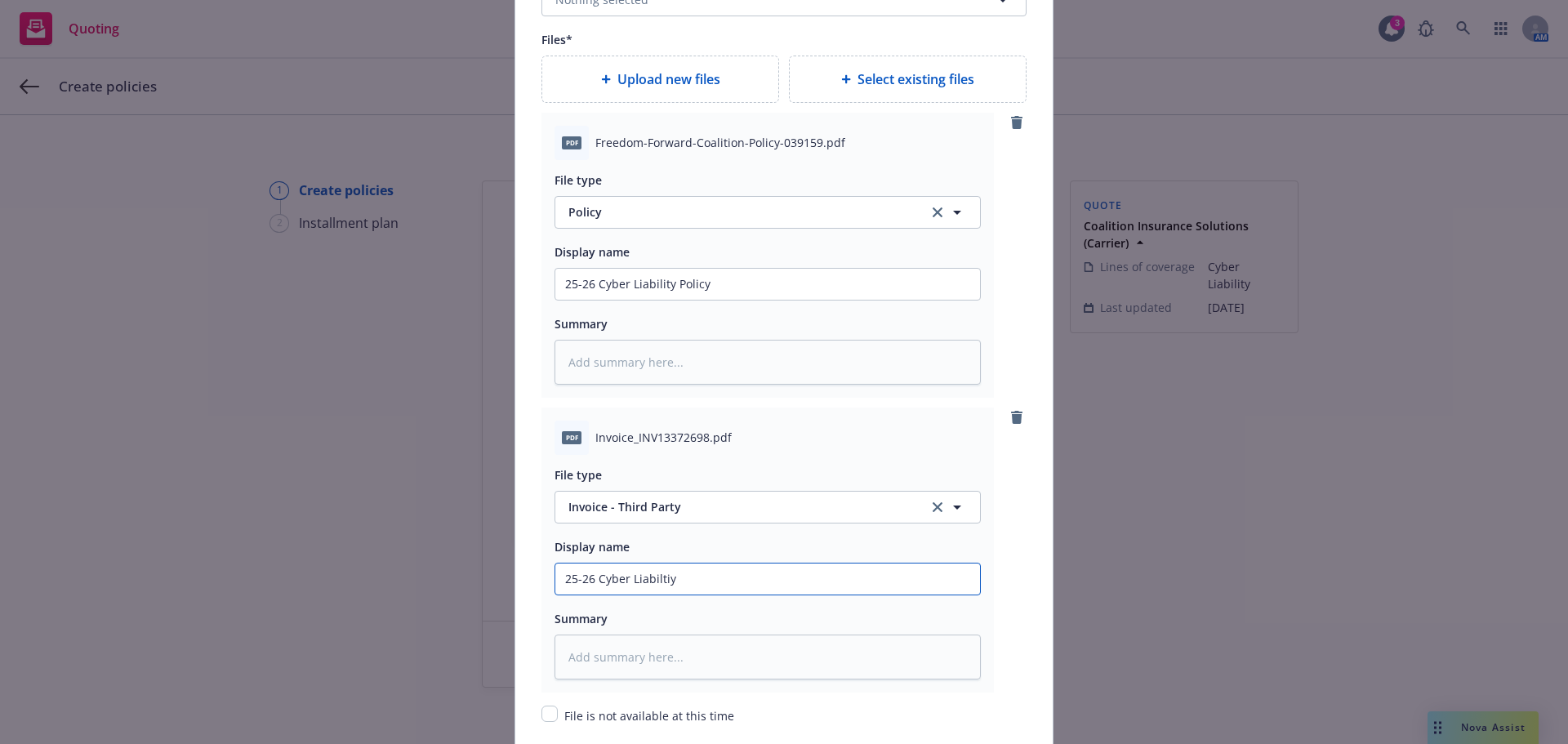
type textarea "x"
type input "25-26 Cyber Liabilti"
type textarea "x"
type input "25-26 Cyber Liabilt"
type textarea "x"
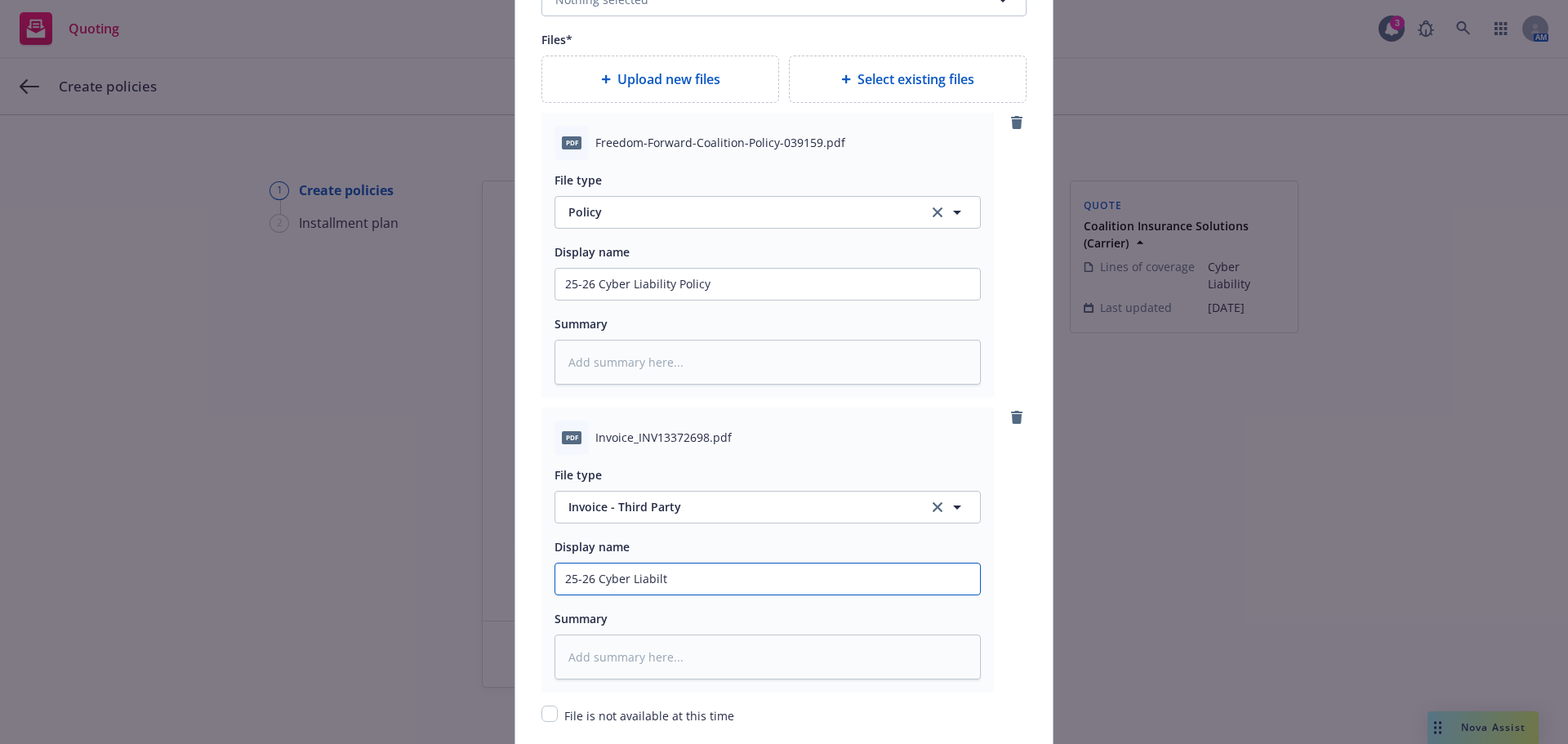
type input "25-26 Cyber Liabil"
type textarea "x"
type input "25-26 Cyber Liabi"
type textarea "x"
type input "25-26 Cyber Liab"
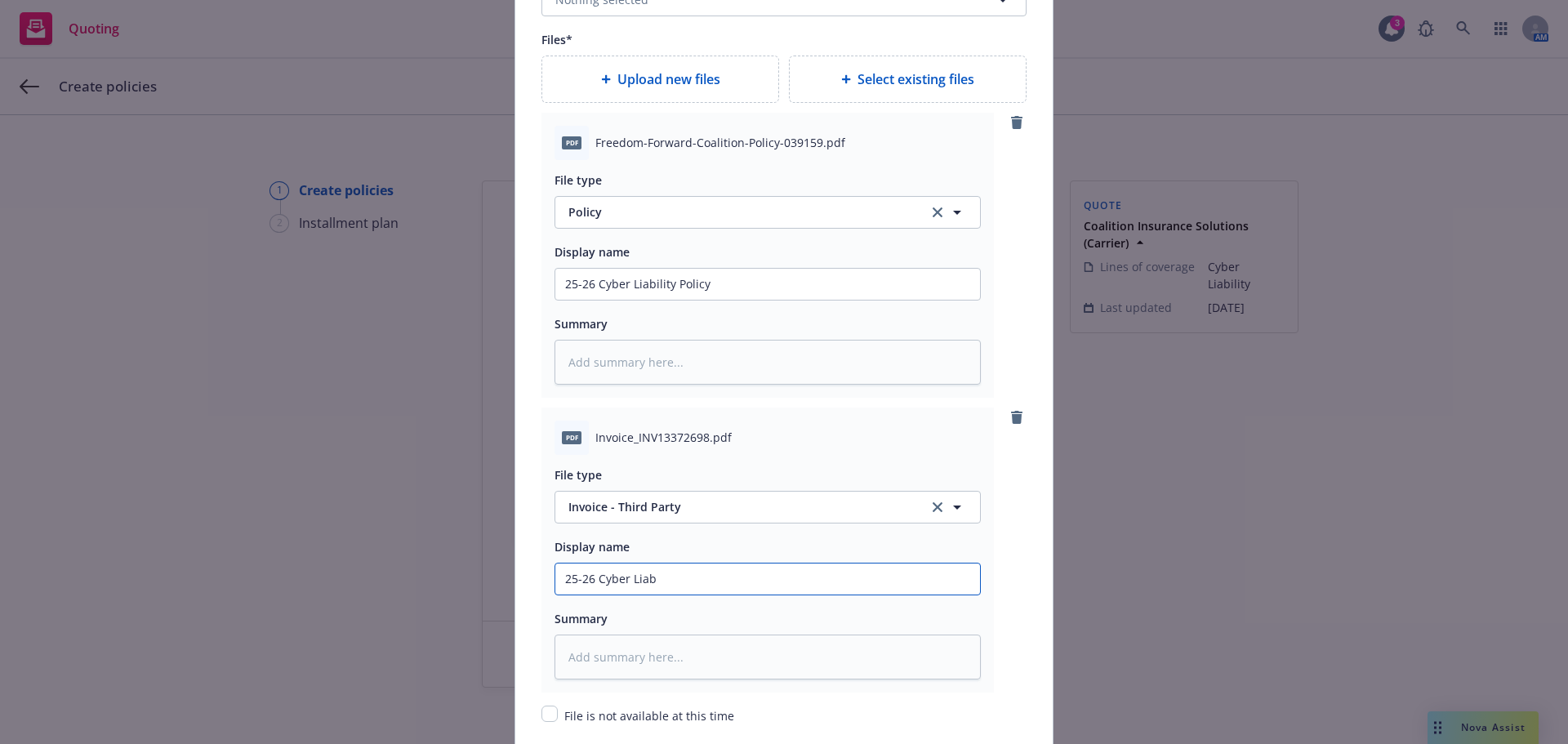
type textarea "x"
type input "25-26 Cyber Lia"
type textarea "x"
type input "25-26 Cyber Li"
type textarea "x"
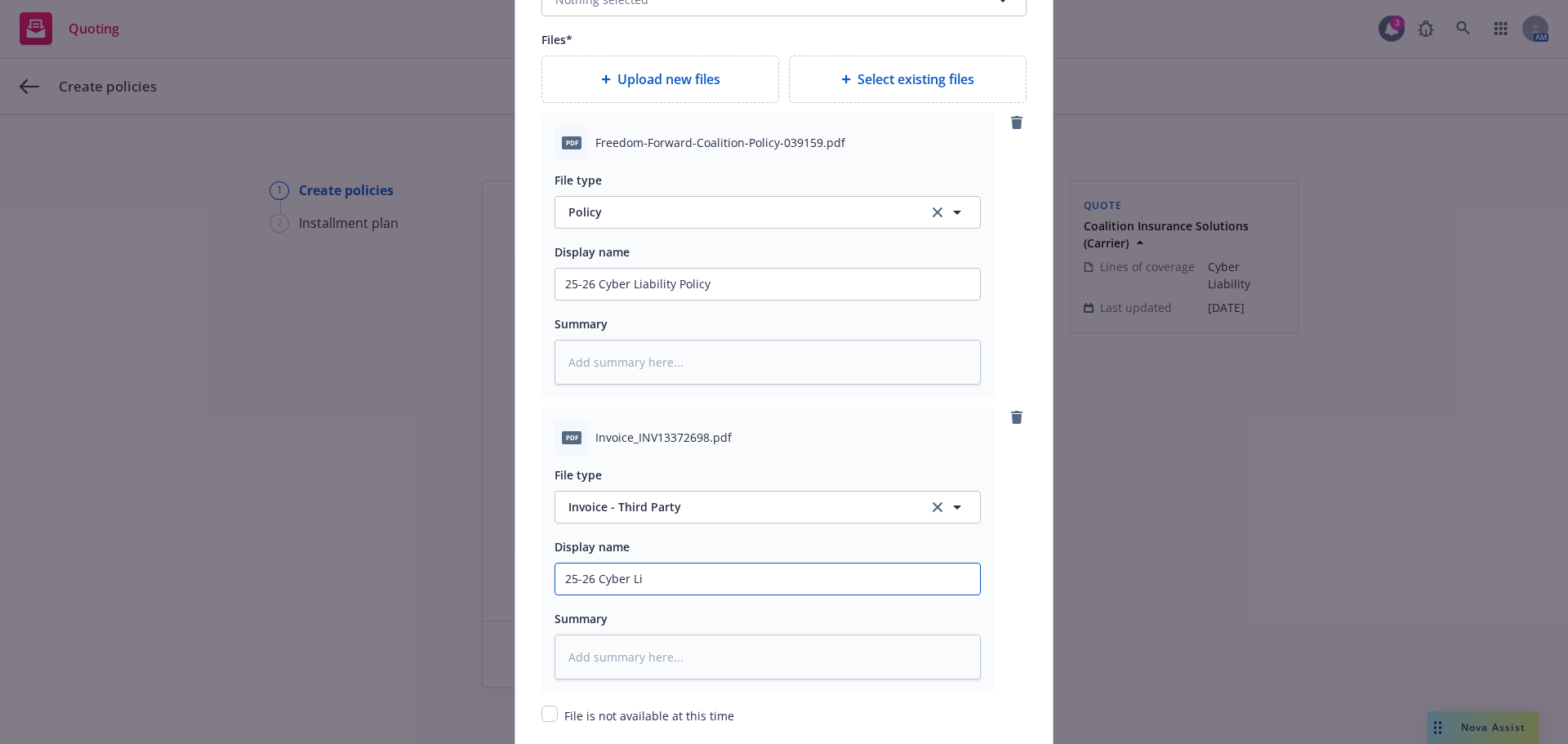
type input "25-26 Cyber L"
type textarea "x"
type input "25-26 Cyber Lt"
type textarea "x"
type input "25-26 Cyber L"
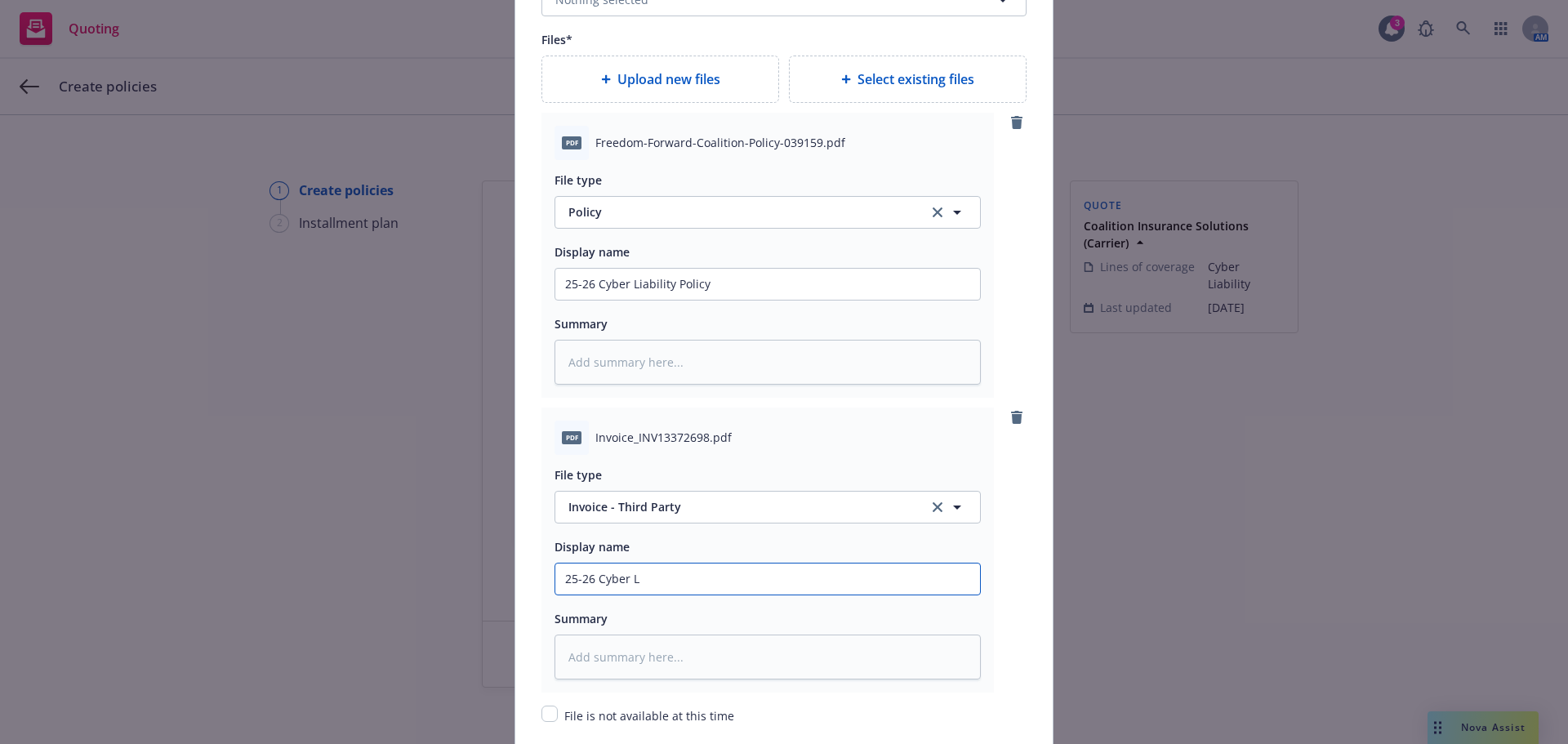
type textarea "x"
type input "25-26 Cyber"
type textarea "x"
type input "25-26 Cyber t"
type textarea "x"
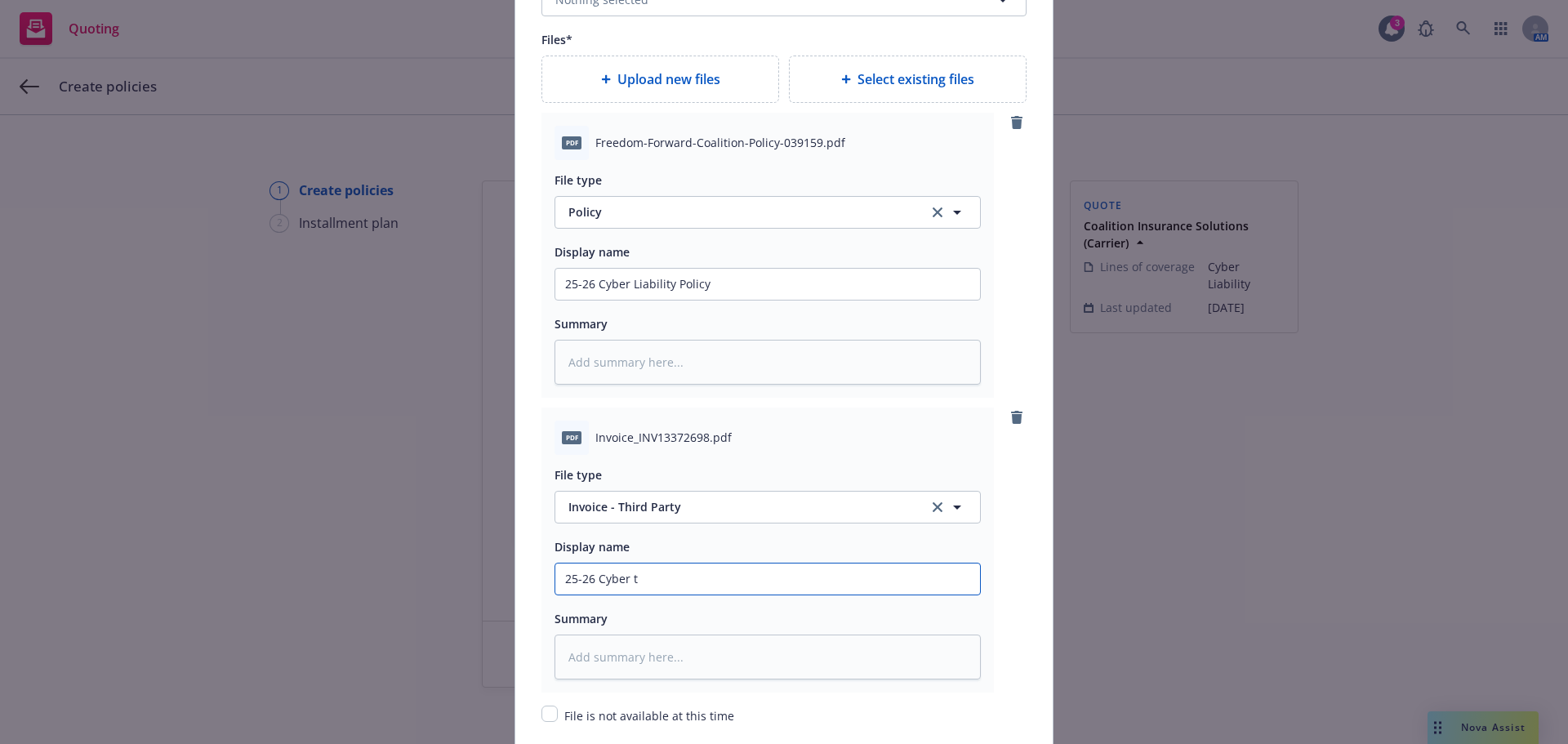
type input "25-26 Cyber th"
type textarea "x"
type input "25-26 Cyber thi"
type textarea "x"
type input "25-26 Cyber thir"
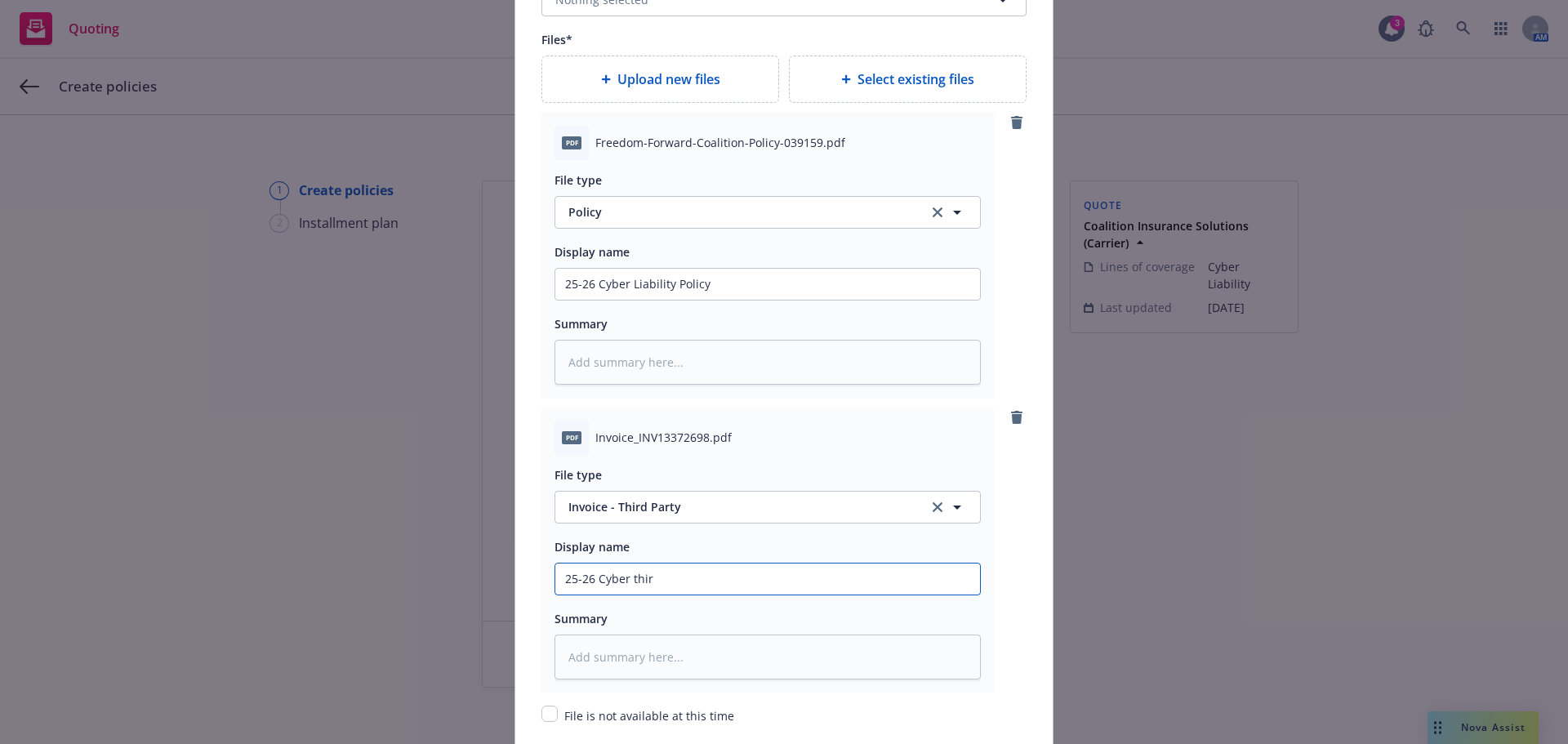
type textarea "x"
type input "25-26 Cyber third"
type textarea "x"
type input "25-26 Cyber third"
type textarea "x"
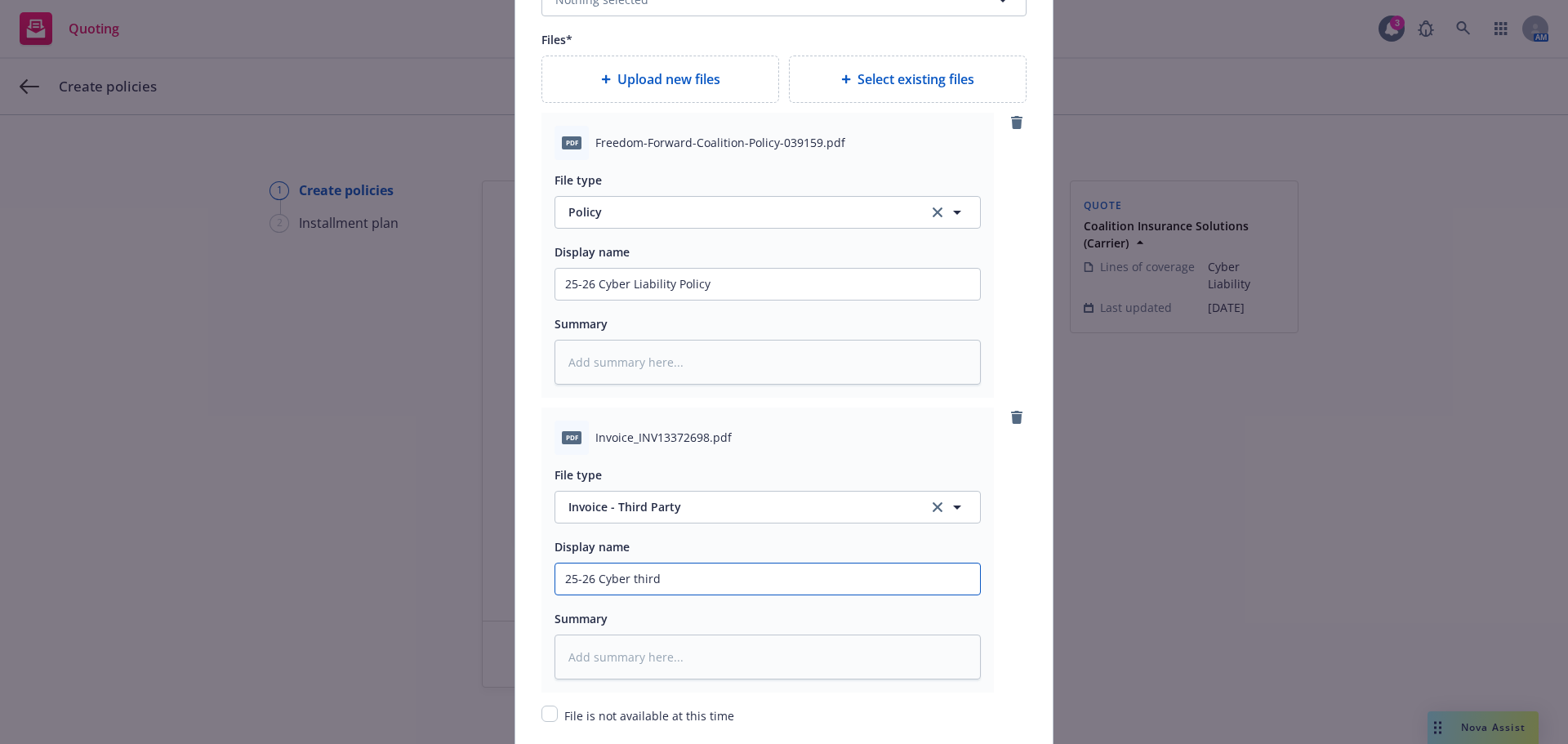
type input "25-26 Cyber third p"
type textarea "x"
type input "25-26 Cyber third pa"
type textarea "x"
type input "25-26 Cyber third par"
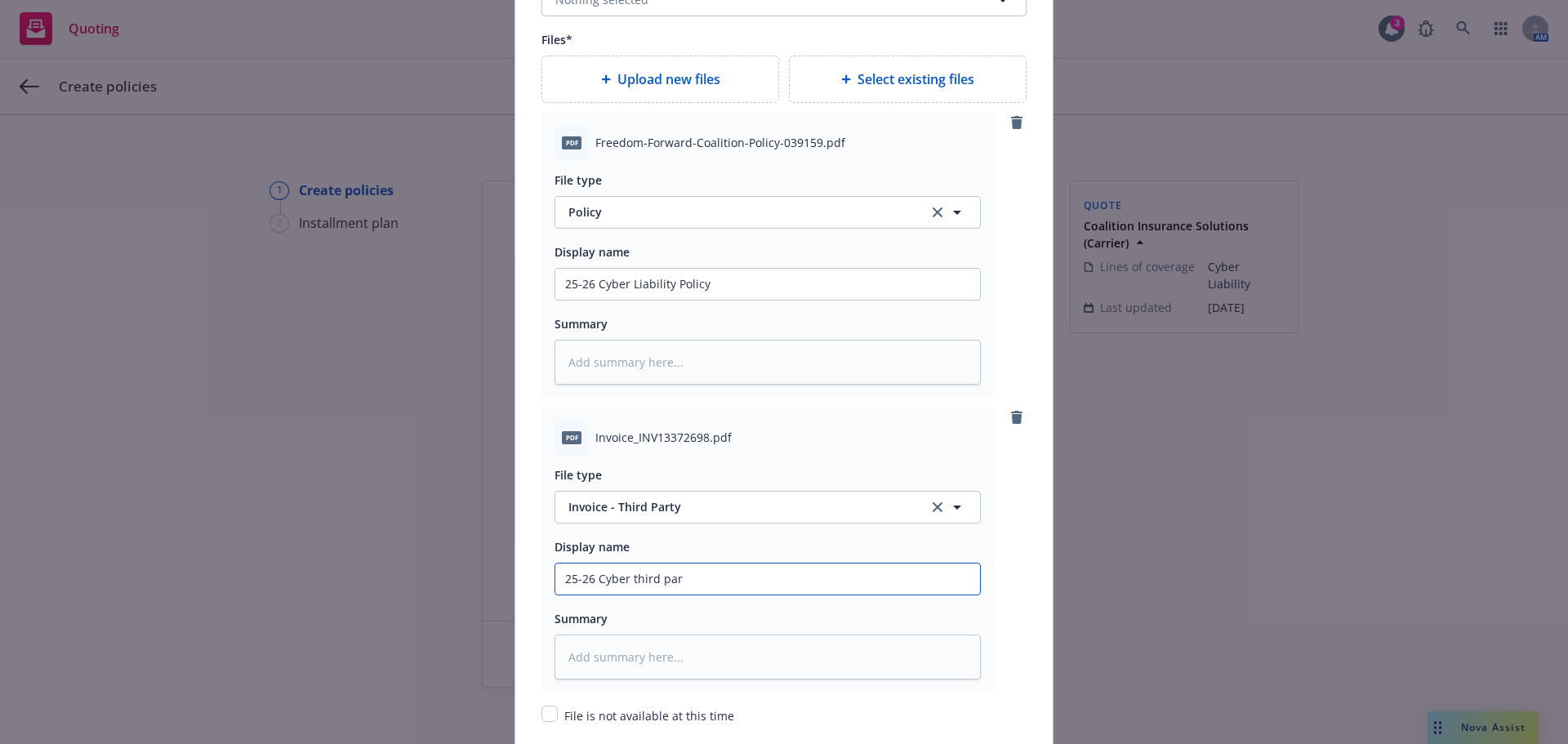
type textarea "x"
type input "25-26 Cyber third part"
type textarea "x"
type input "25-26 Cyber third party"
type textarea "x"
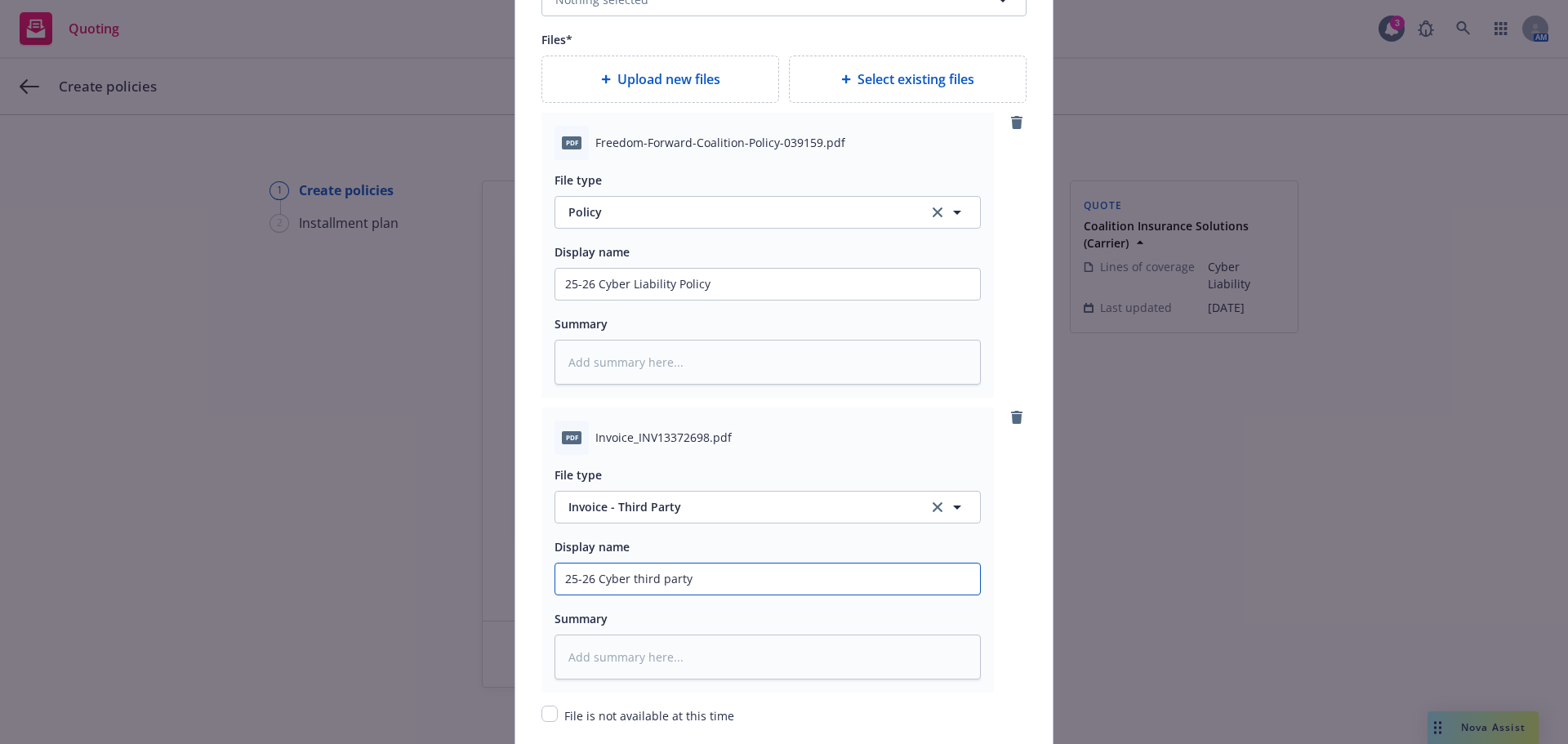
type input "25-26 Cyber third party"
type textarea "x"
type input "25-26 Cyber third party i"
type textarea "x"
type input "25-26 Cyber third party in"
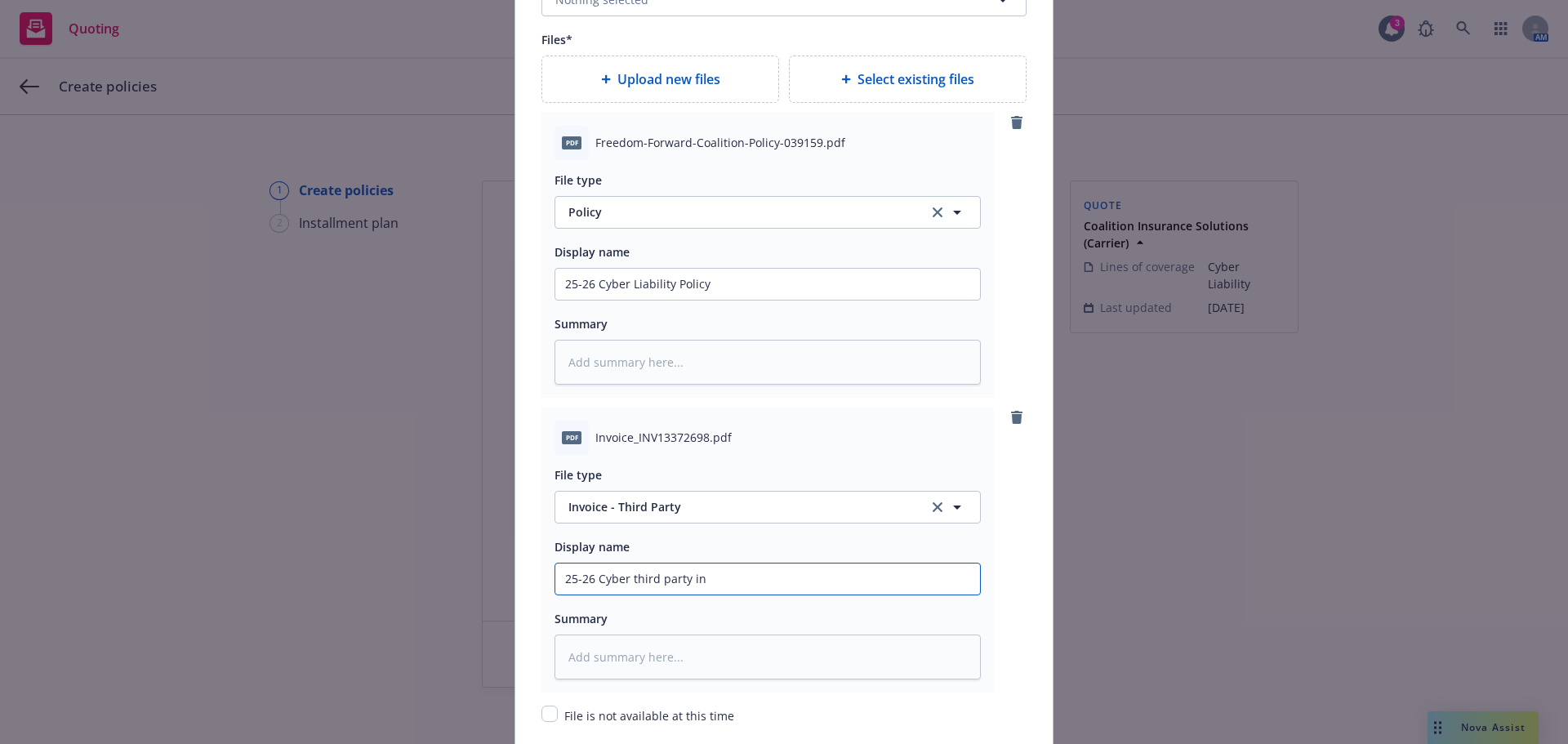
type textarea "x"
type input "25-26 Cyber third party inv"
type textarea "x"
type input "25-26 Cyber third party invo"
type textarea "x"
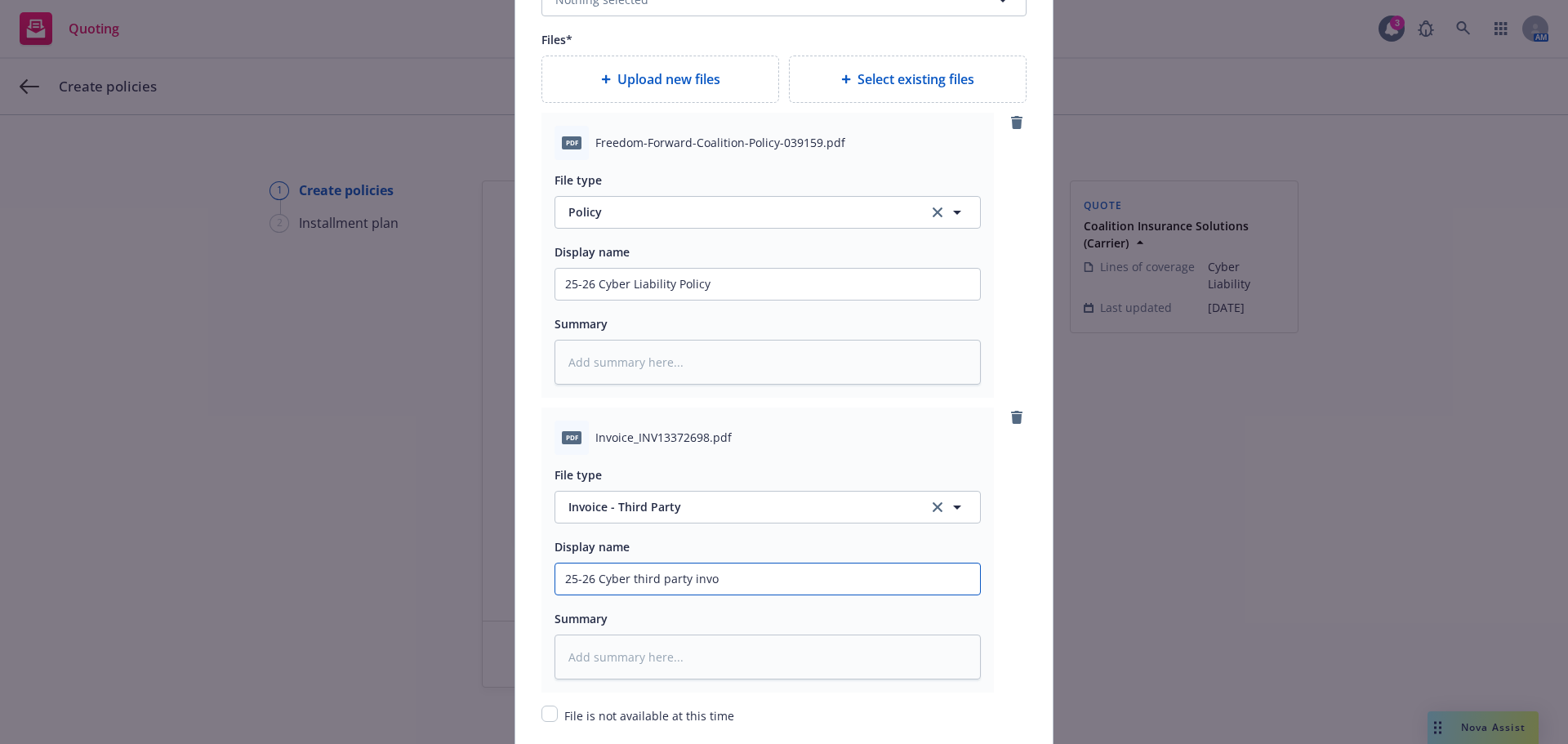
type input "25-26 Cyber third party invoi"
type textarea "x"
type input "25-26 Cyber third party invoic"
type textarea "x"
type input "25-26 Cyber third party invoice"
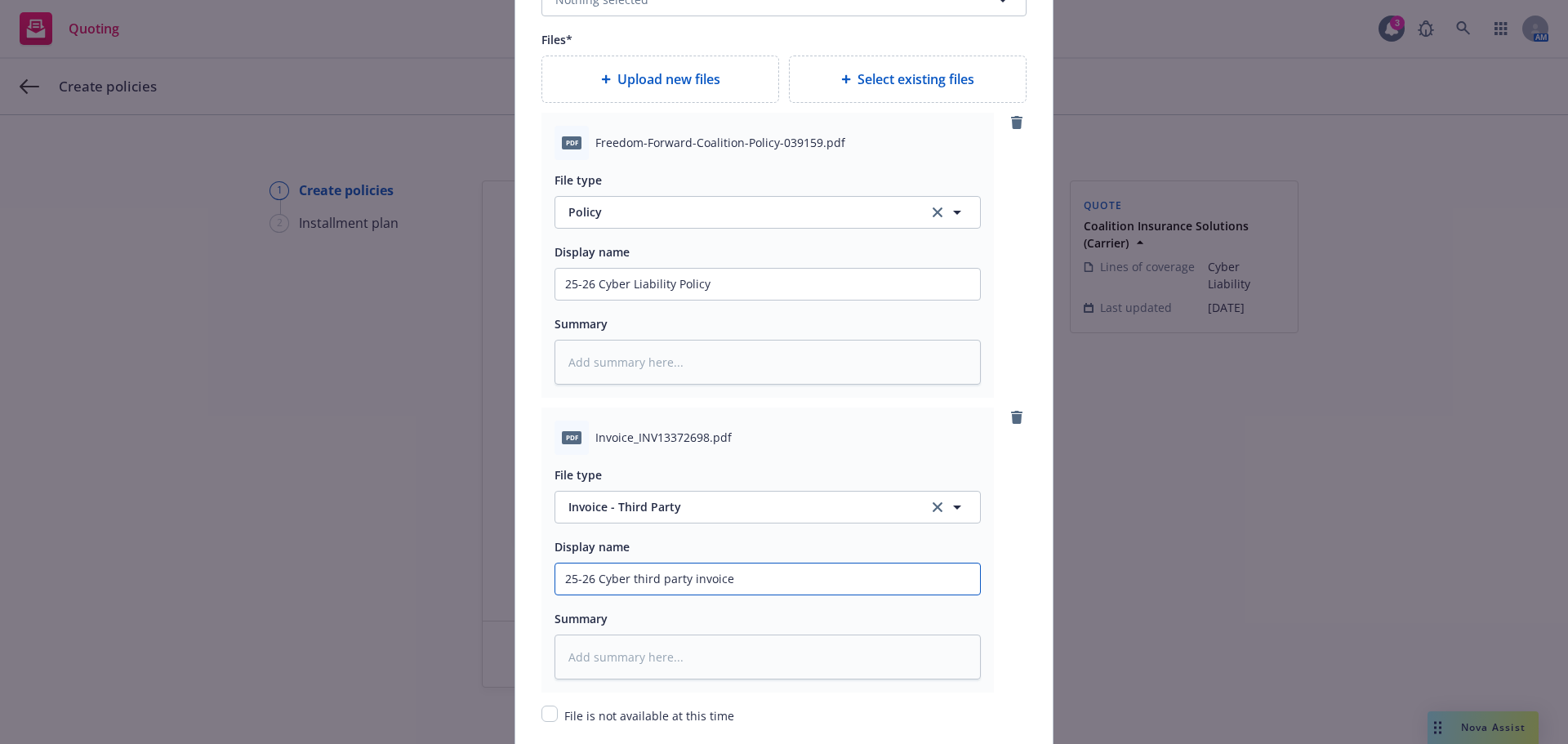
type textarea "x"
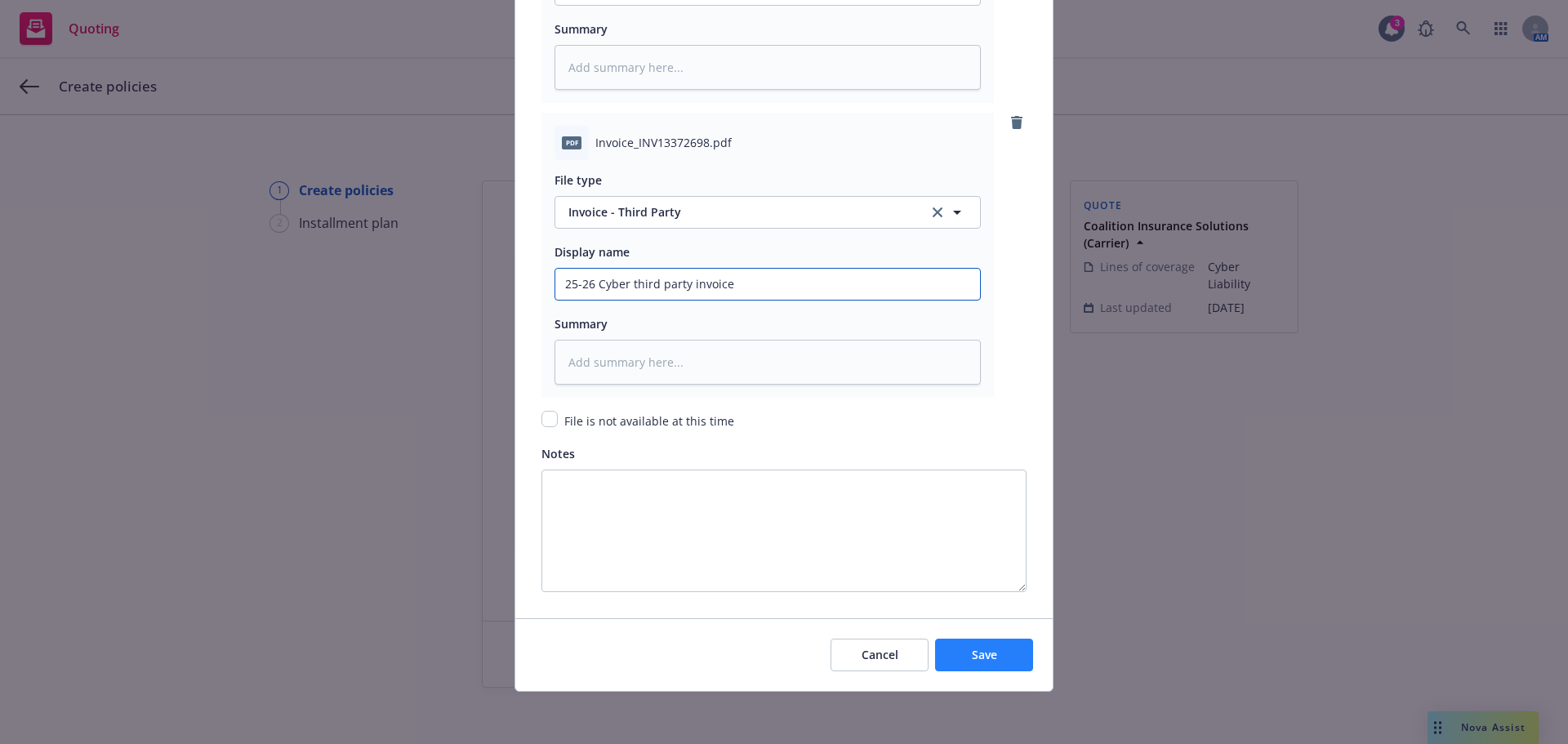
type input "25-26 Cyber third party invoice"
click at [976, 662] on span "Save" at bounding box center [984, 655] width 25 height 16
type textarea "x"
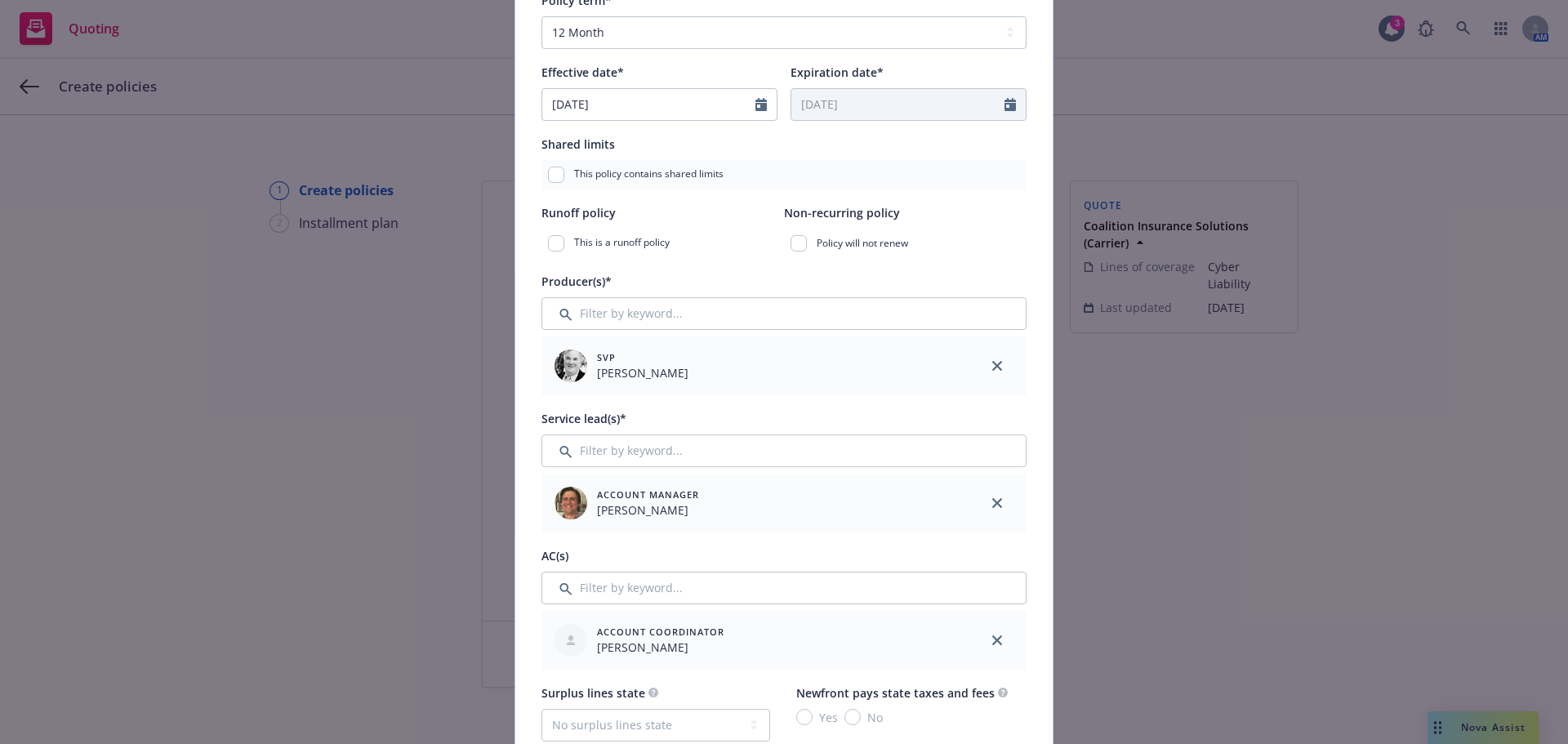
scroll to position [5, 0]
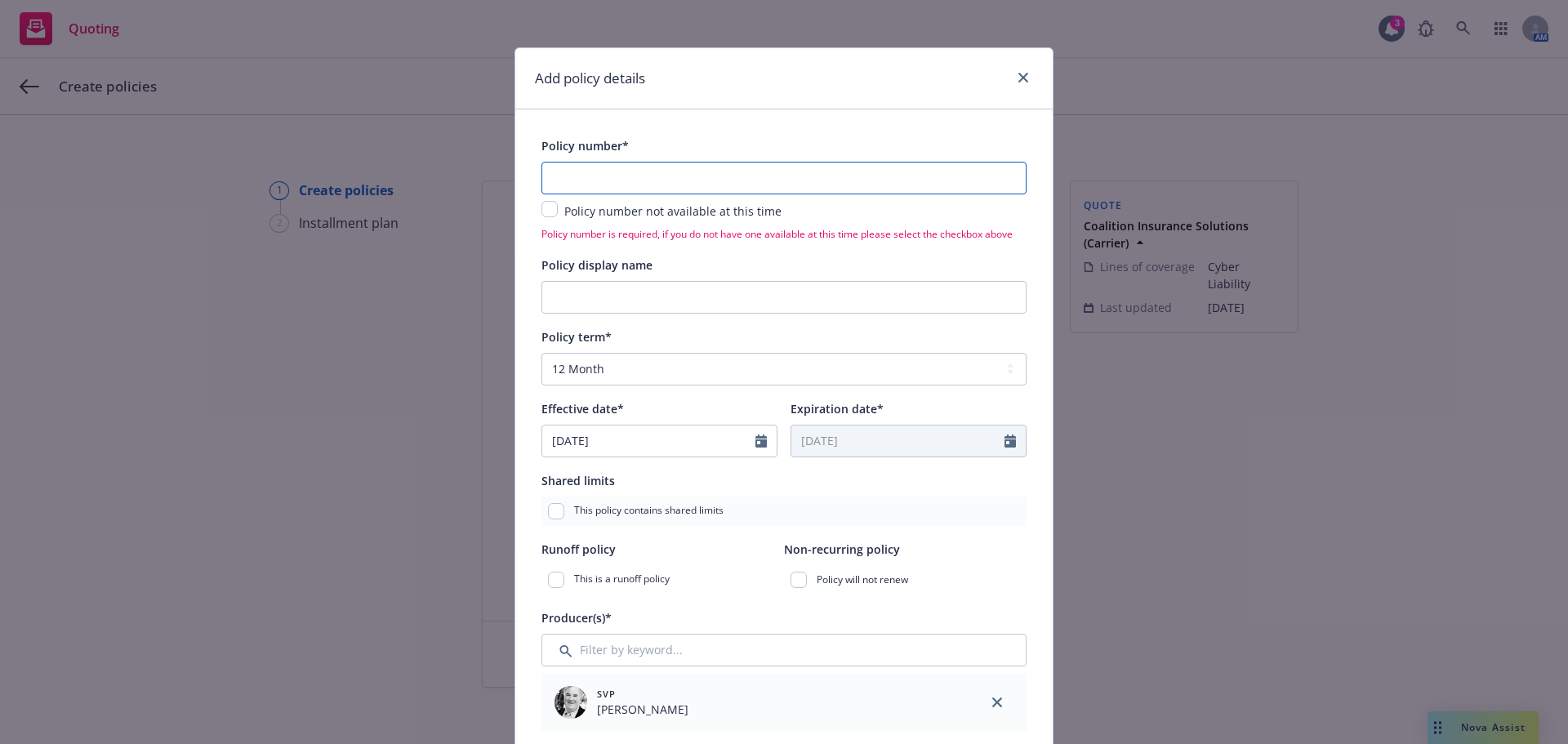
paste input "C-4LUP-039159-CYBER-2025"
type input "C-4LUP-039159-CYBER-2025"
type textarea "x"
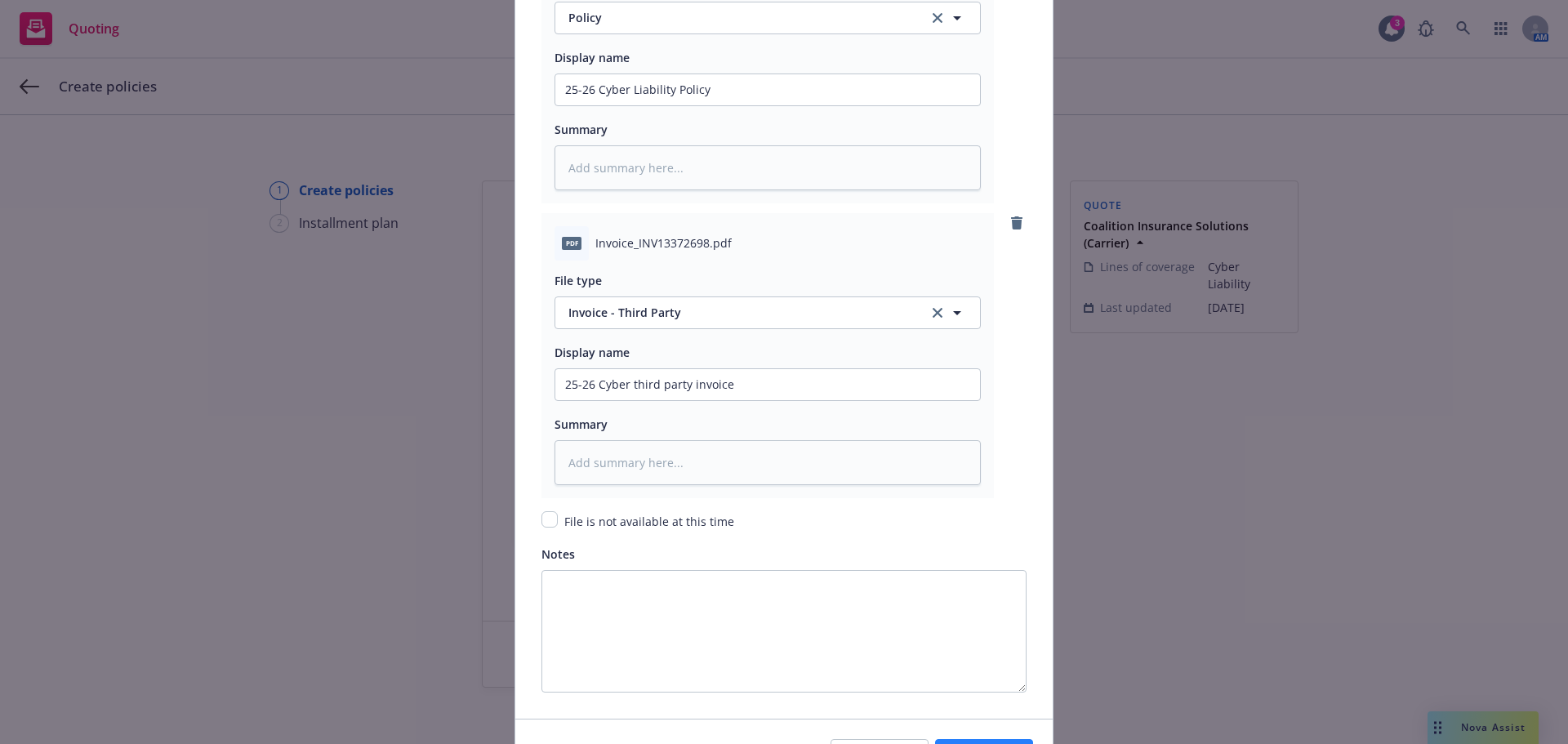
scroll to position [2271, 0]
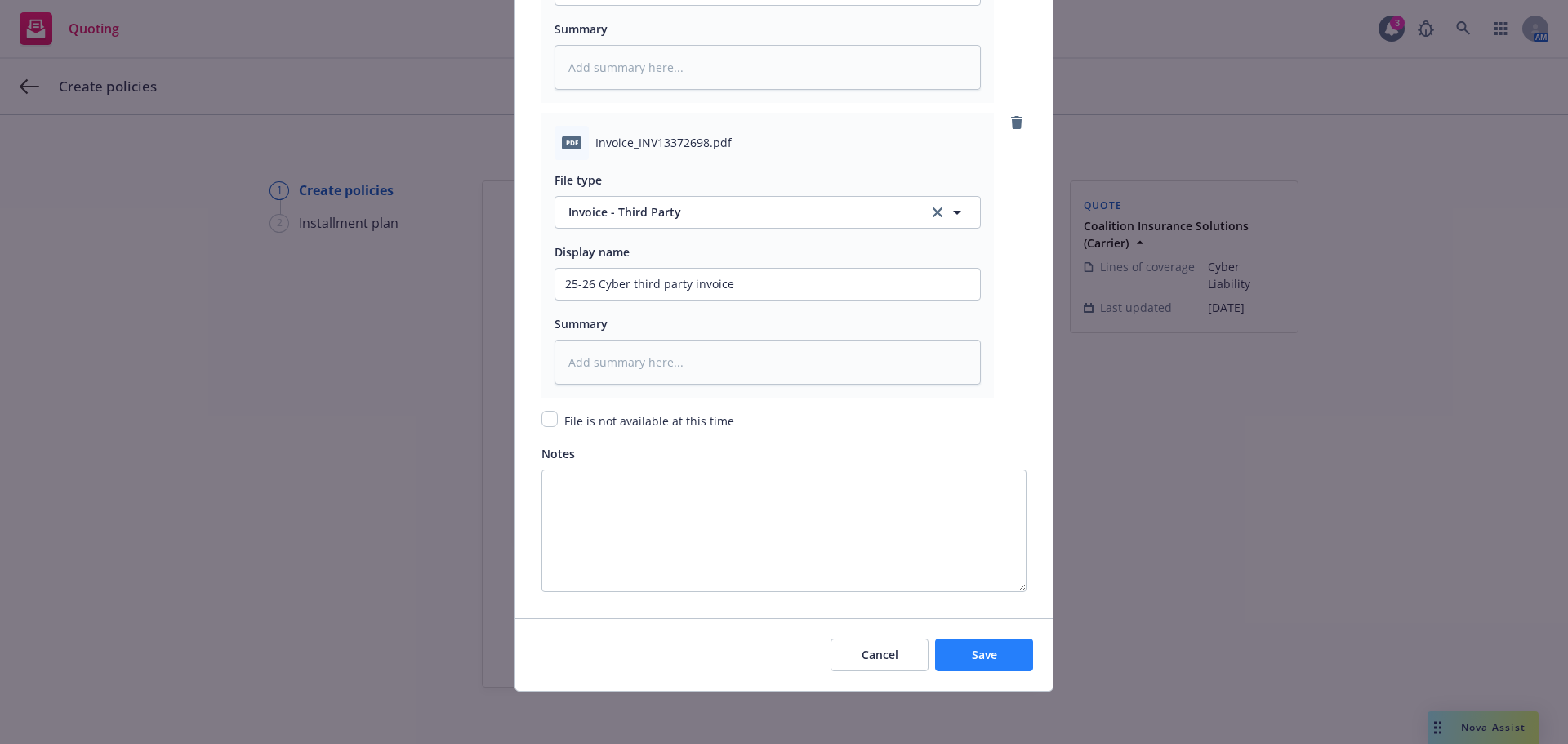
type input "C-4LUP-039159-CYBER-2025"
click at [963, 646] on button "Save" at bounding box center [983, 655] width 98 height 33
type textarea "x"
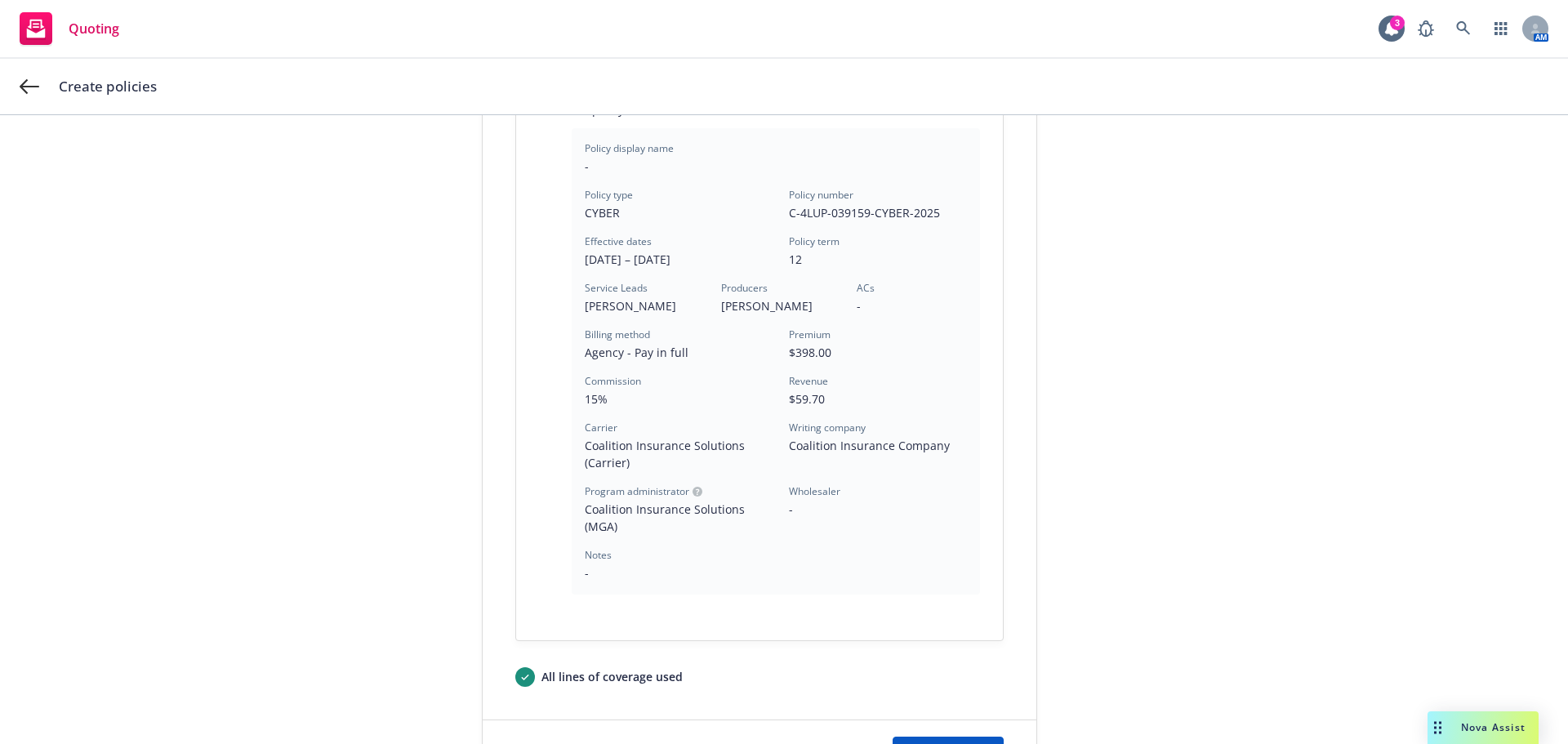
scroll to position [485, 0]
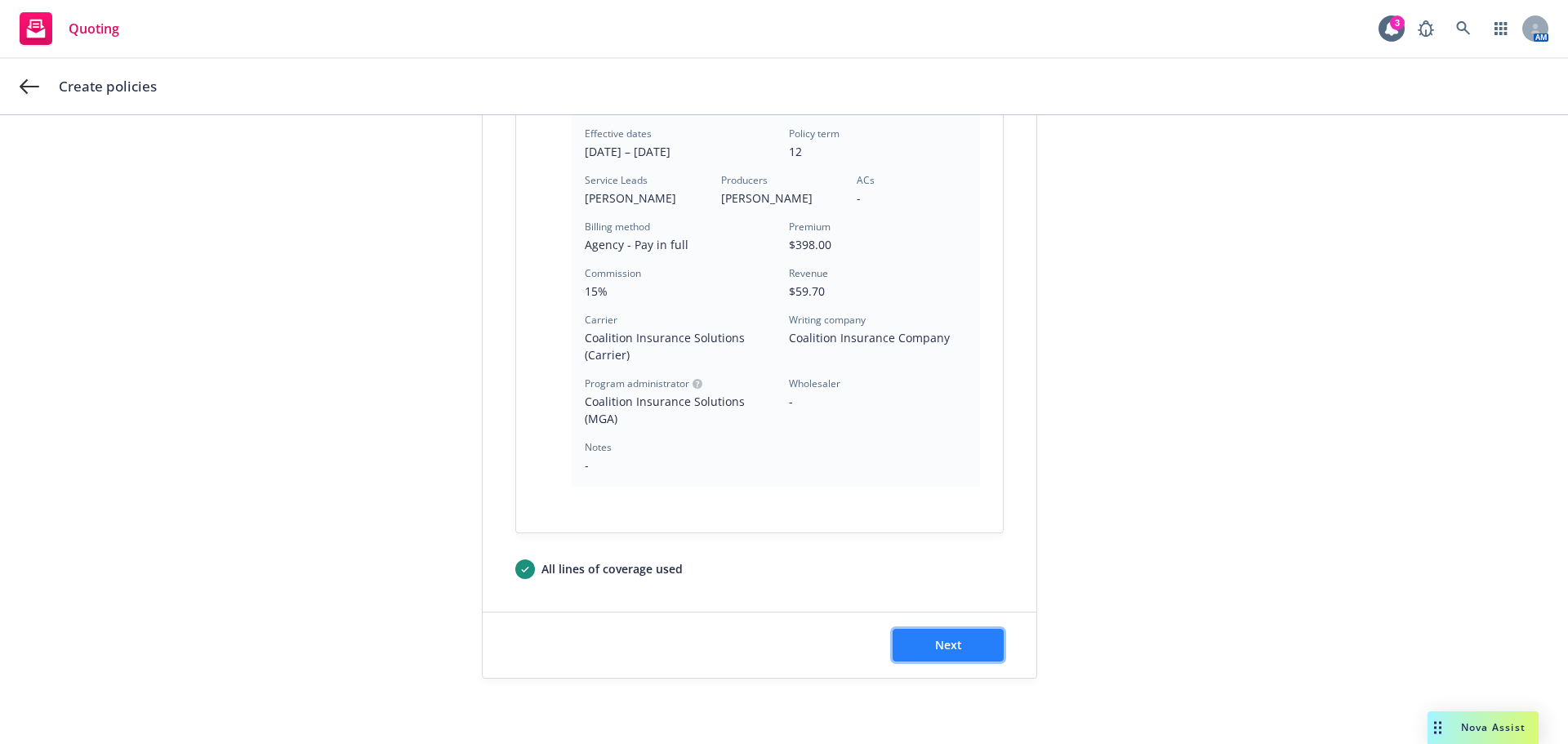
click at [935, 649] on span "Next" at bounding box center [948, 644] width 27 height 16
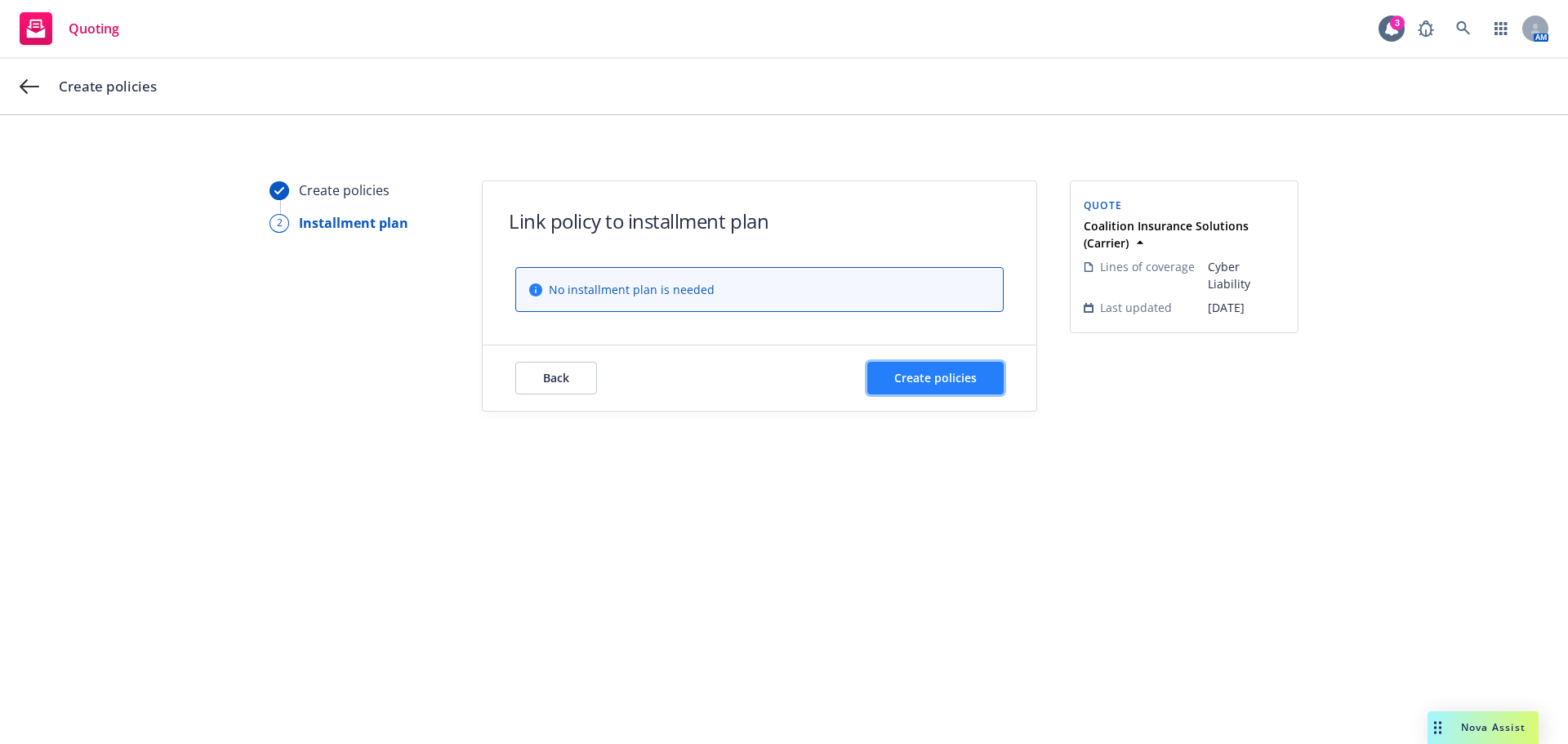
click at [928, 373] on span "Create policies" at bounding box center [935, 378] width 82 height 16
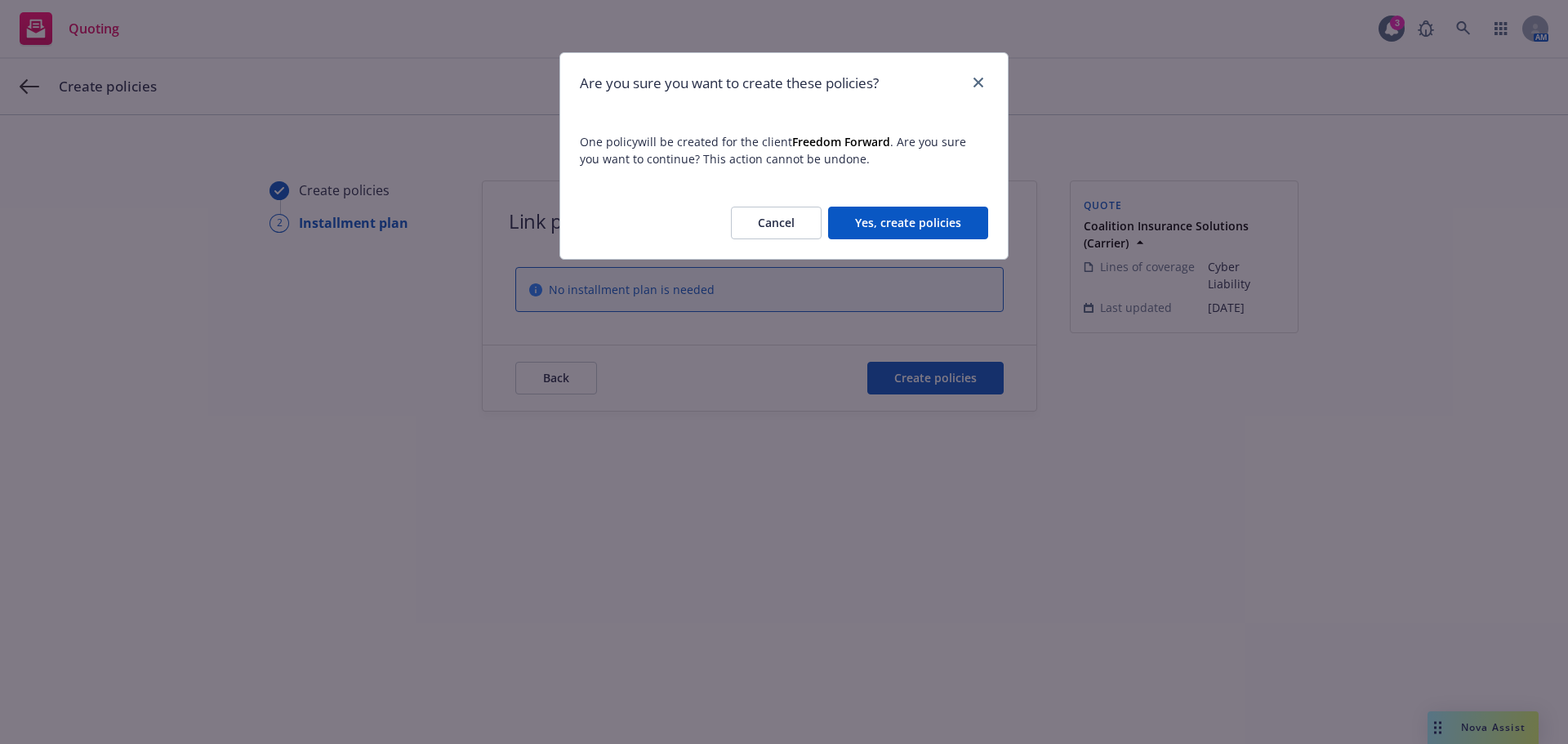
click at [916, 217] on button "Yes, create policies" at bounding box center [908, 223] width 160 height 33
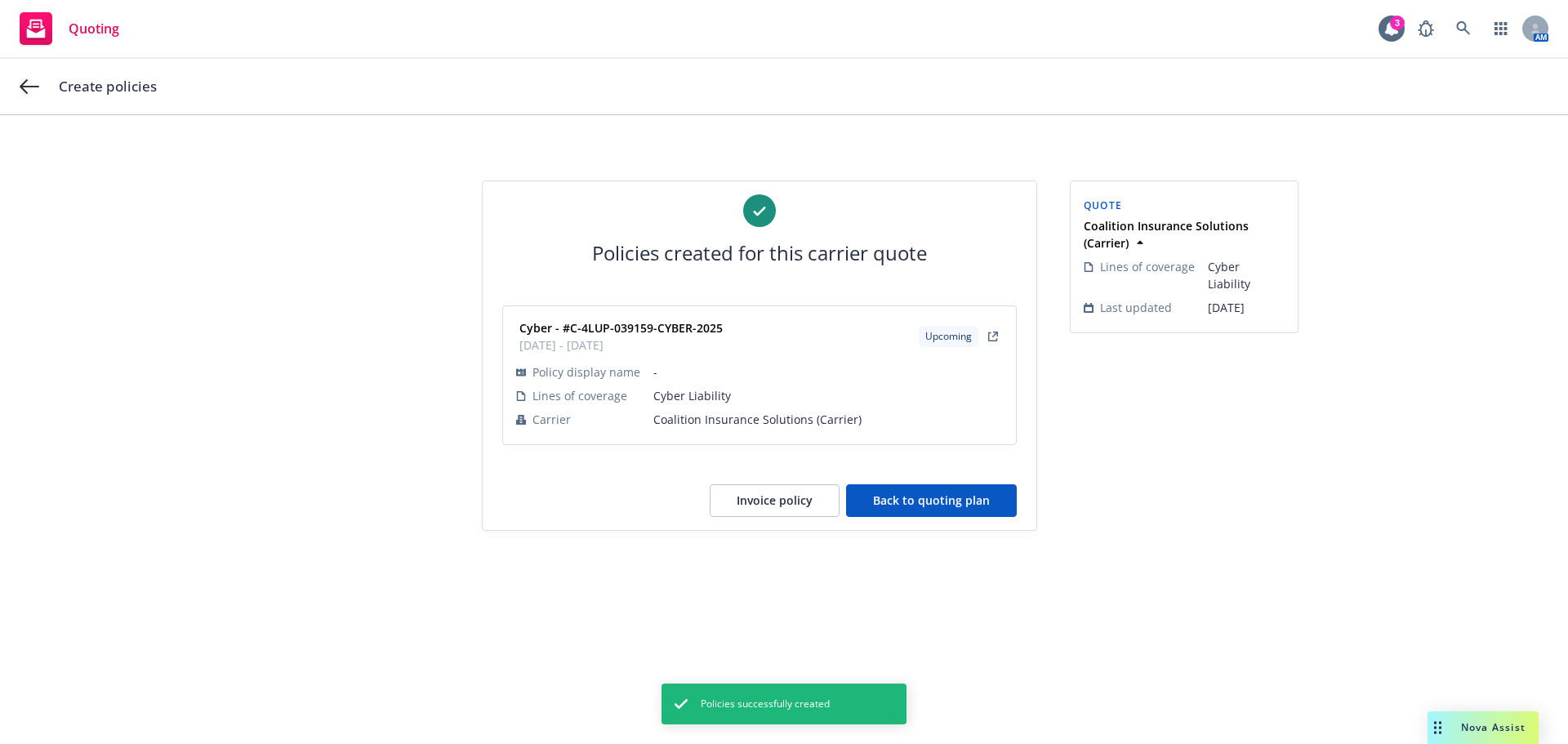
click at [788, 503] on button "Invoice policy" at bounding box center [774, 501] width 130 height 33
